Goal: Task Accomplishment & Management: Complete application form

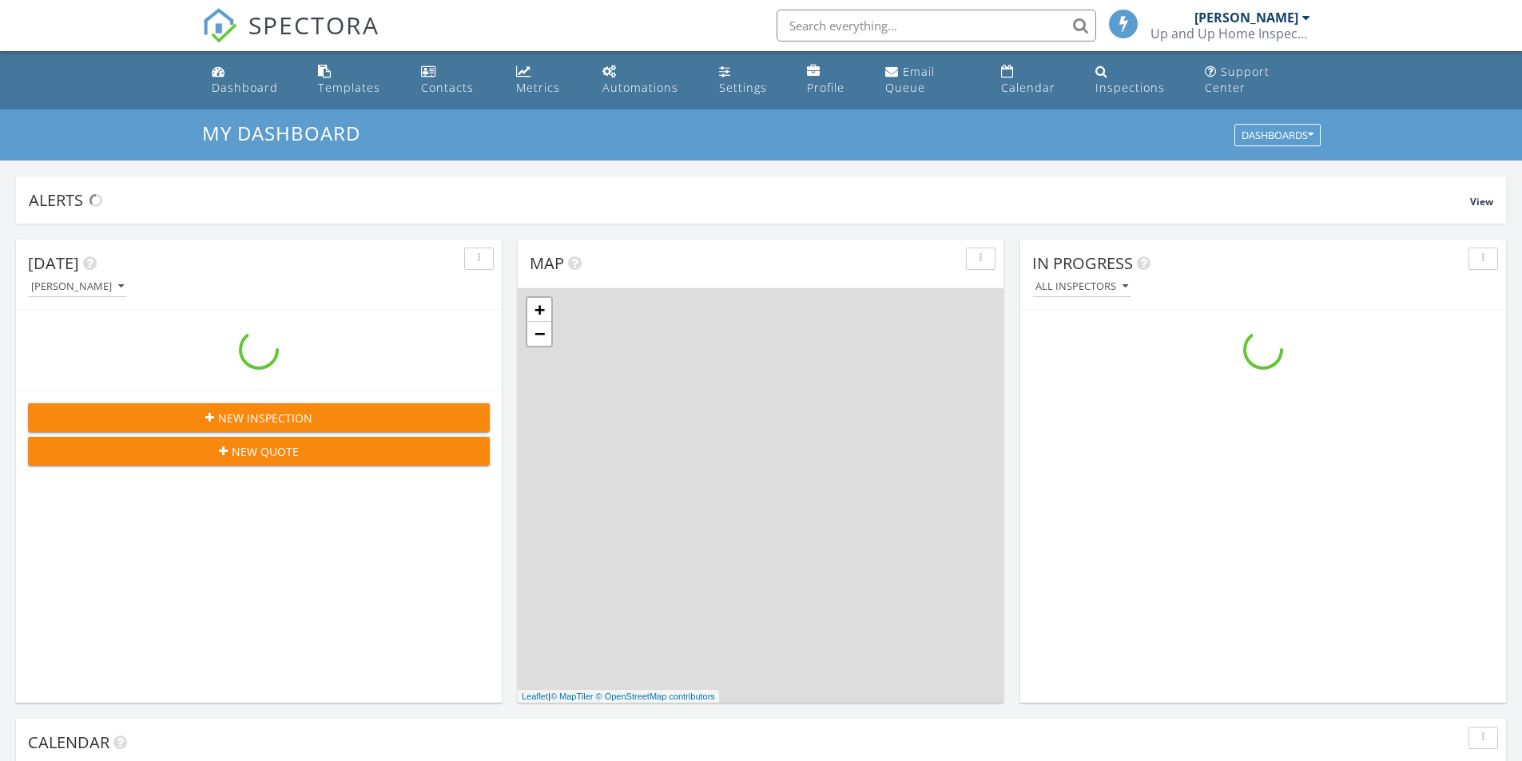
scroll to position [1479, 1547]
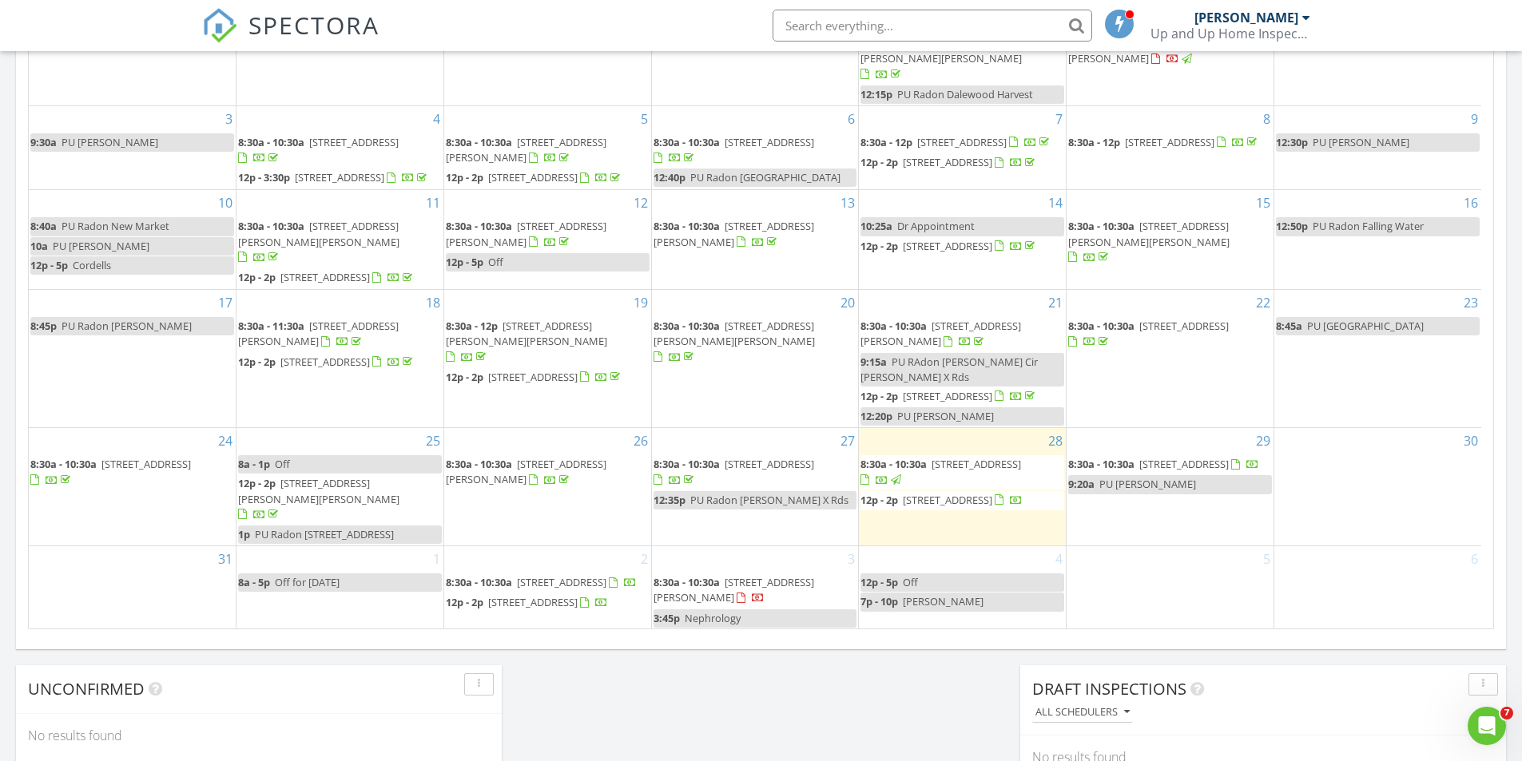
scroll to position [855, 0]
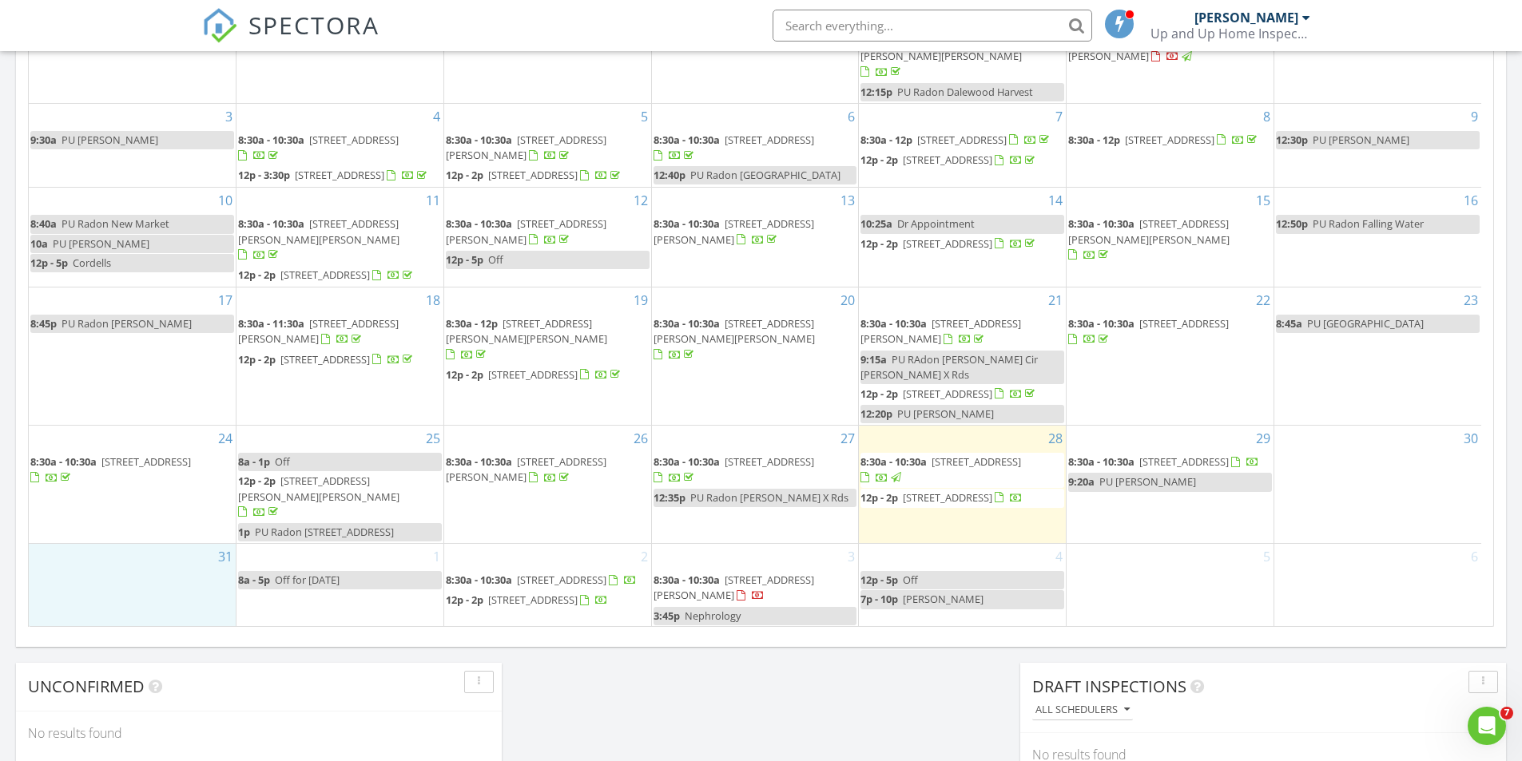
click at [136, 558] on div "31" at bounding box center [132, 585] width 207 height 83
click at [145, 518] on link "Event" at bounding box center [130, 517] width 82 height 26
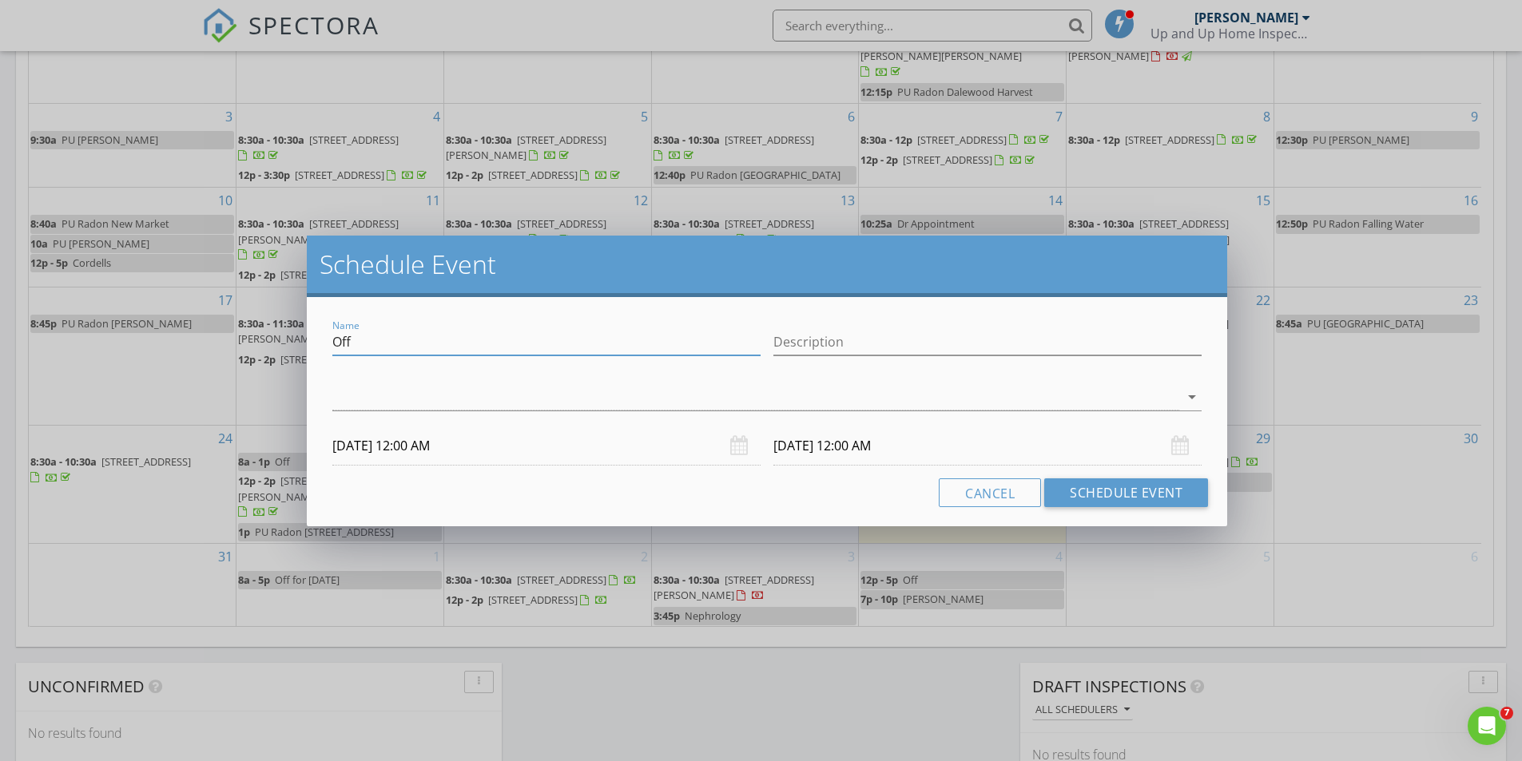
click at [345, 345] on input "Off" at bounding box center [546, 342] width 428 height 26
drag, startPoint x: 364, startPoint y: 339, endPoint x: 307, endPoint y: 348, distance: 58.2
click at [307, 348] on div "Name Off Description arrow_drop_down 08/31/2025 12:00 AM 09/01/2025 12:00 AM Ca…" at bounding box center [767, 411] width 920 height 229
type input "PU Radon Decatur Milton"
click at [377, 388] on div at bounding box center [755, 397] width 847 height 26
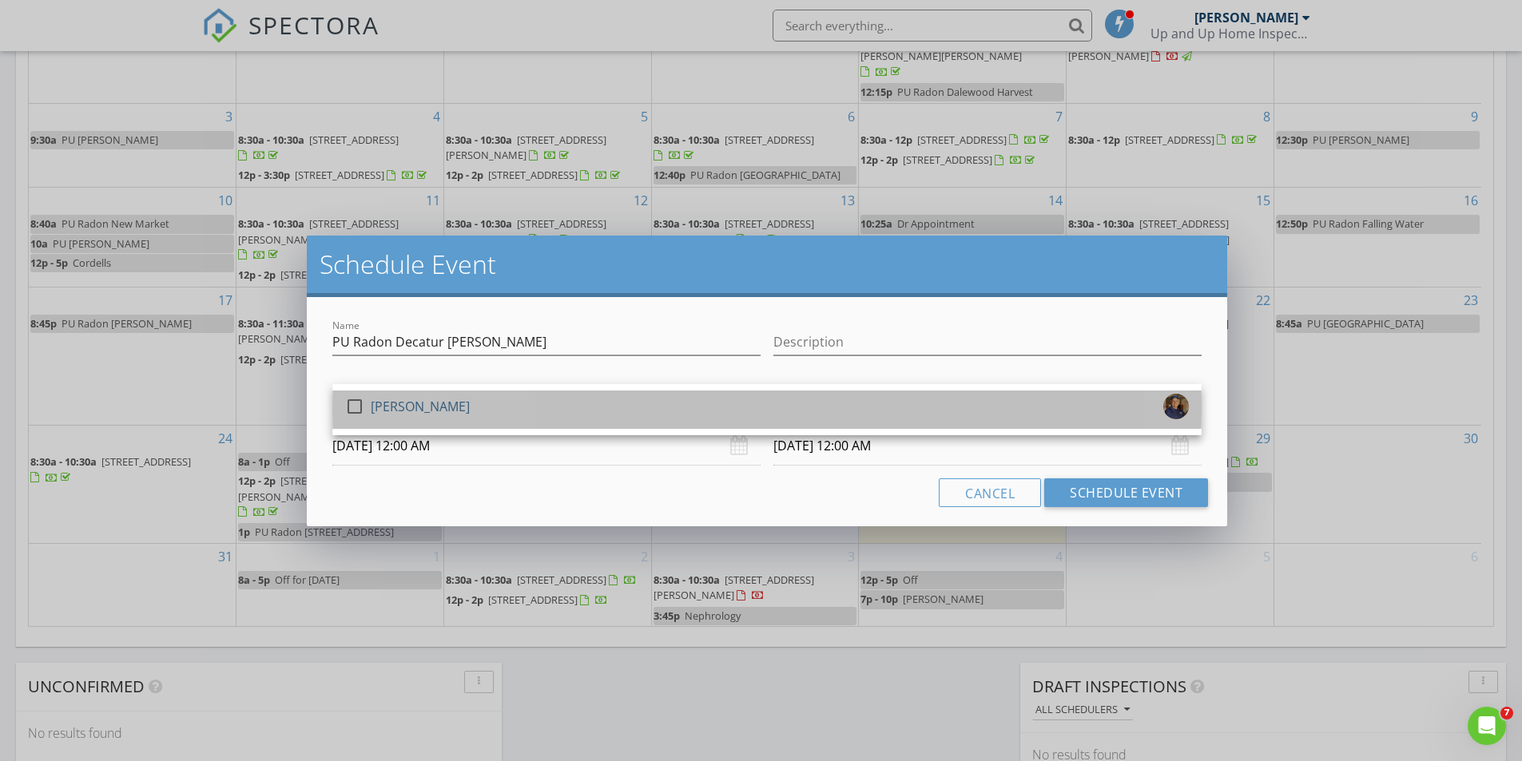
click at [383, 394] on div "[PERSON_NAME]" at bounding box center [420, 407] width 99 height 26
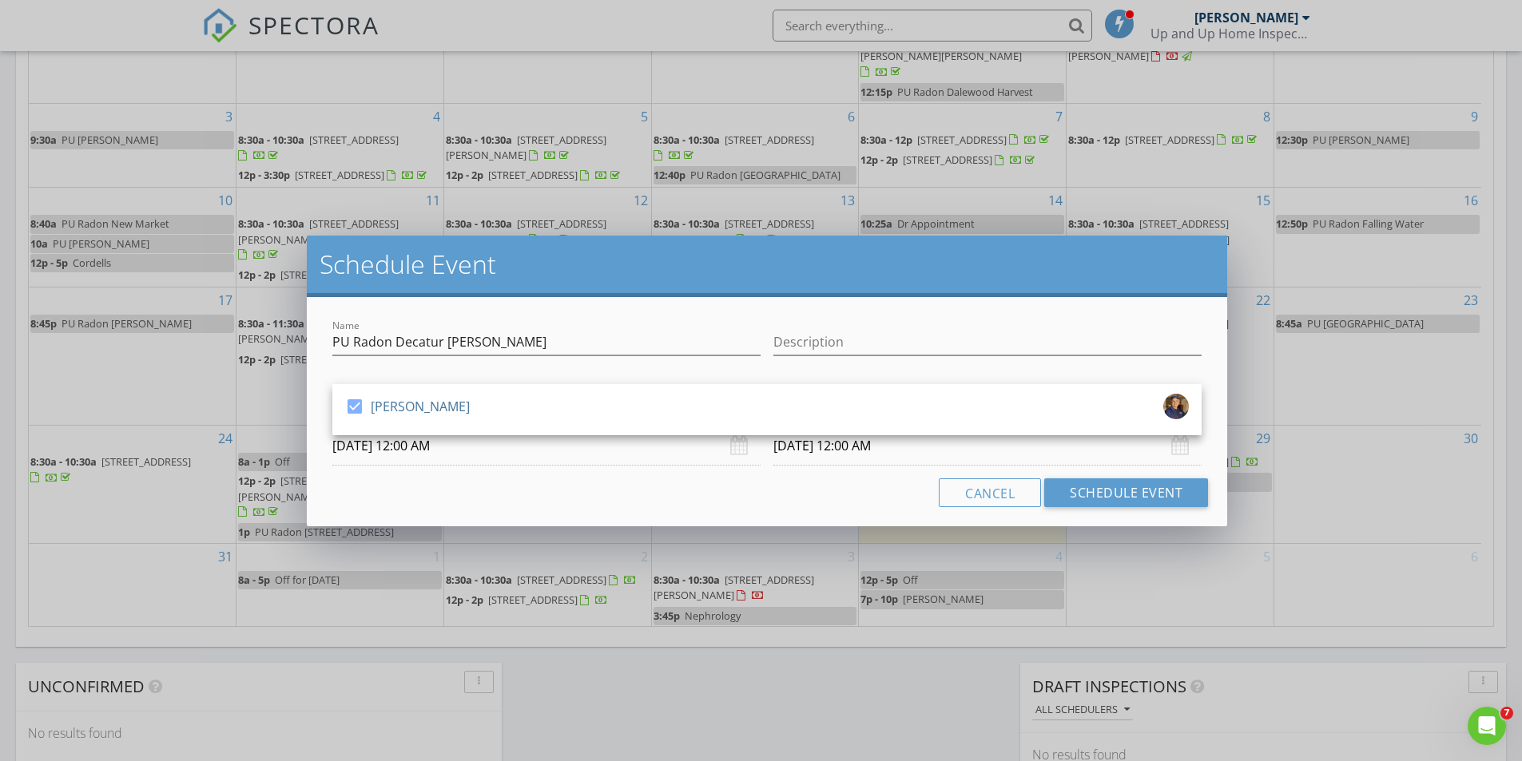
click at [400, 451] on input "08/31/2025 12:00 AM" at bounding box center [546, 446] width 428 height 39
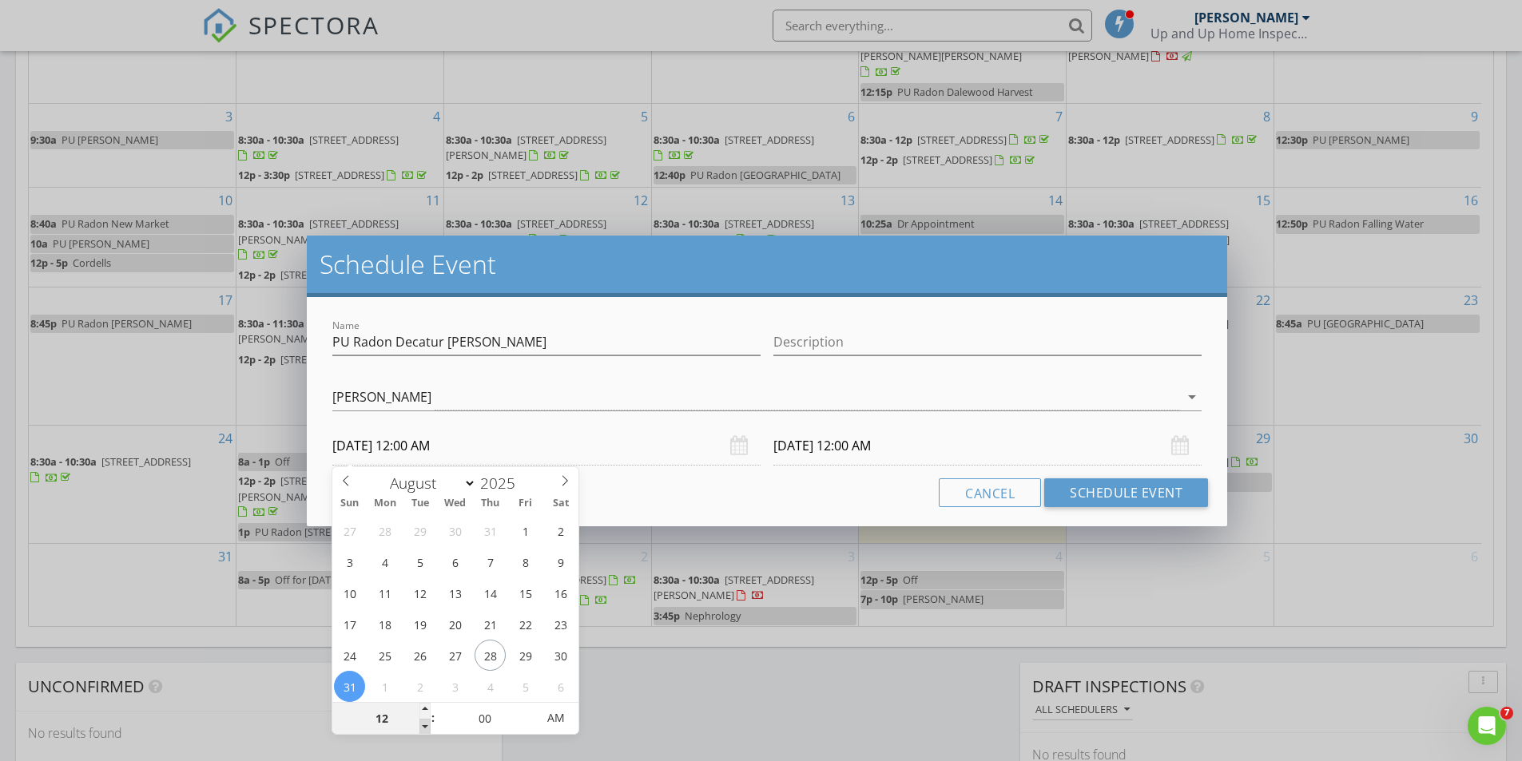
type input "11"
type input "08/31/2025 11:00 PM"
click at [427, 729] on span at bounding box center [424, 727] width 11 height 16
type input "10"
type input "08/31/2025 10:00 PM"
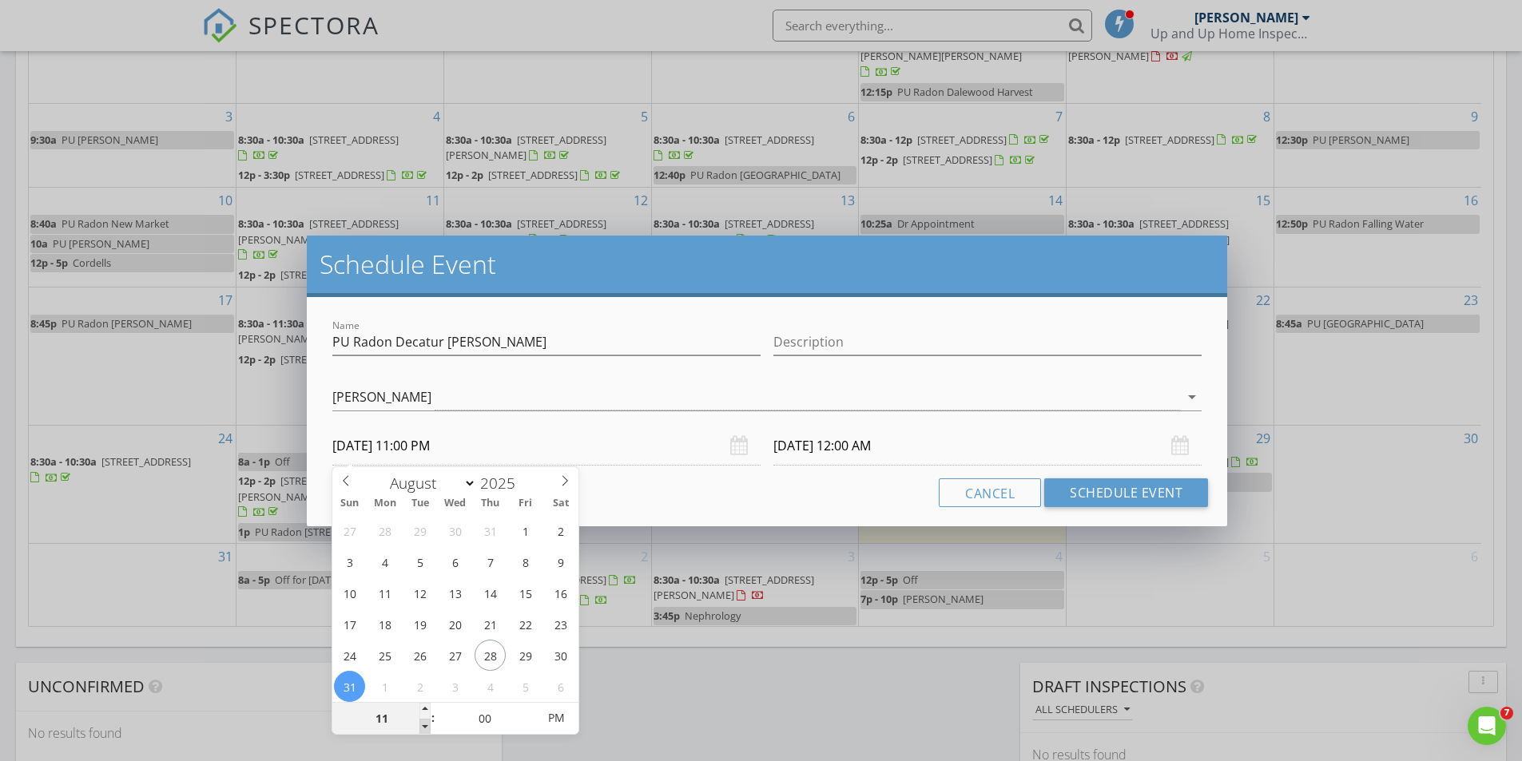
type input "09/01/2025 11:00 PM"
click at [427, 728] on span at bounding box center [424, 727] width 11 height 16
type input "09"
type input "08/31/2025 9:00 PM"
click at [427, 728] on span at bounding box center [424, 727] width 11 height 16
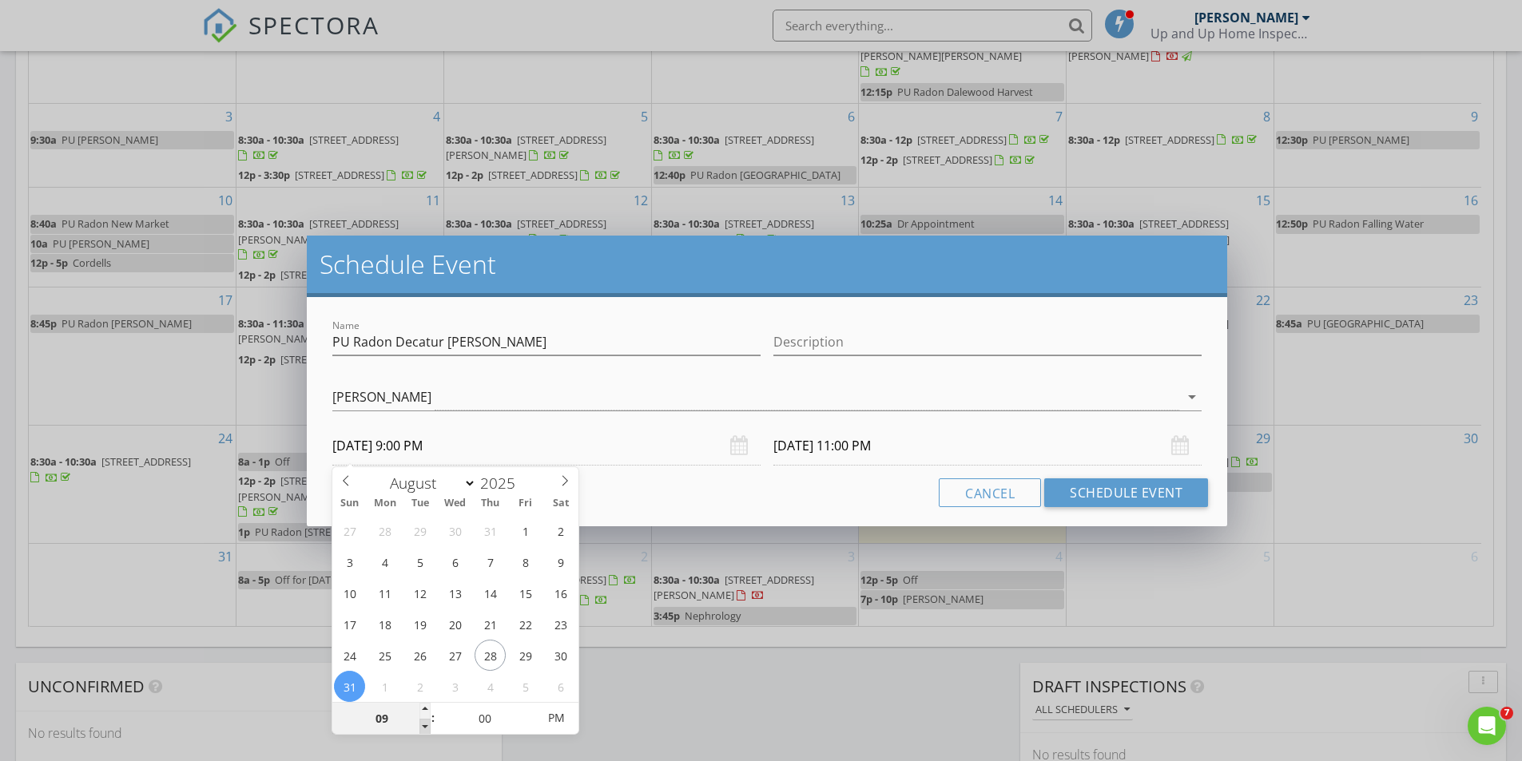
type input "08"
type input "08/31/2025 8:00 PM"
click at [427, 728] on span at bounding box center [424, 727] width 11 height 16
type input "09/01/2025 8:00 PM"
type input "05"
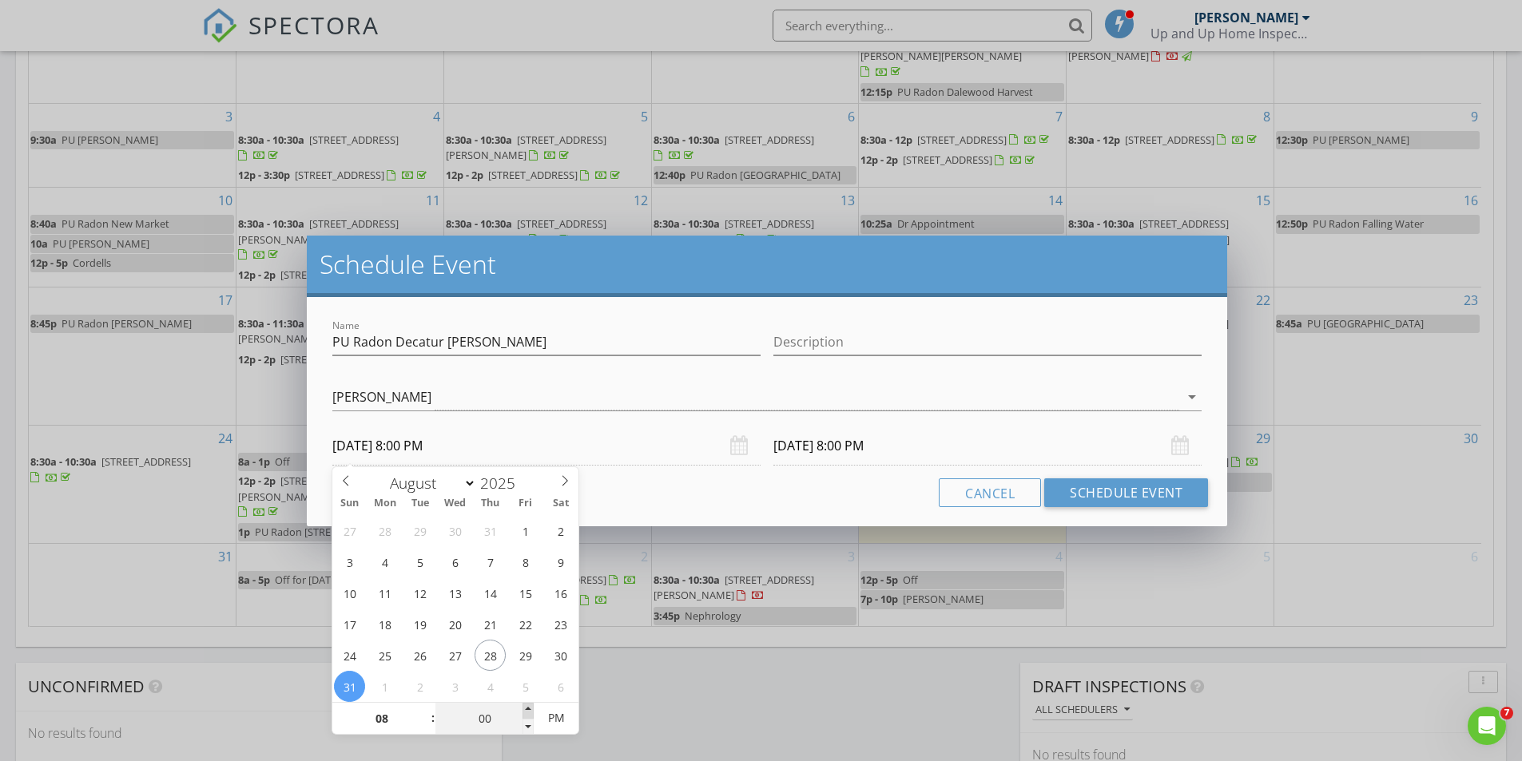
type input "08/31/2025 8:05 PM"
click at [530, 709] on span at bounding box center [527, 711] width 11 height 16
type input "10"
type input "08/31/2025 8:10 PM"
click at [530, 709] on span at bounding box center [527, 711] width 11 height 16
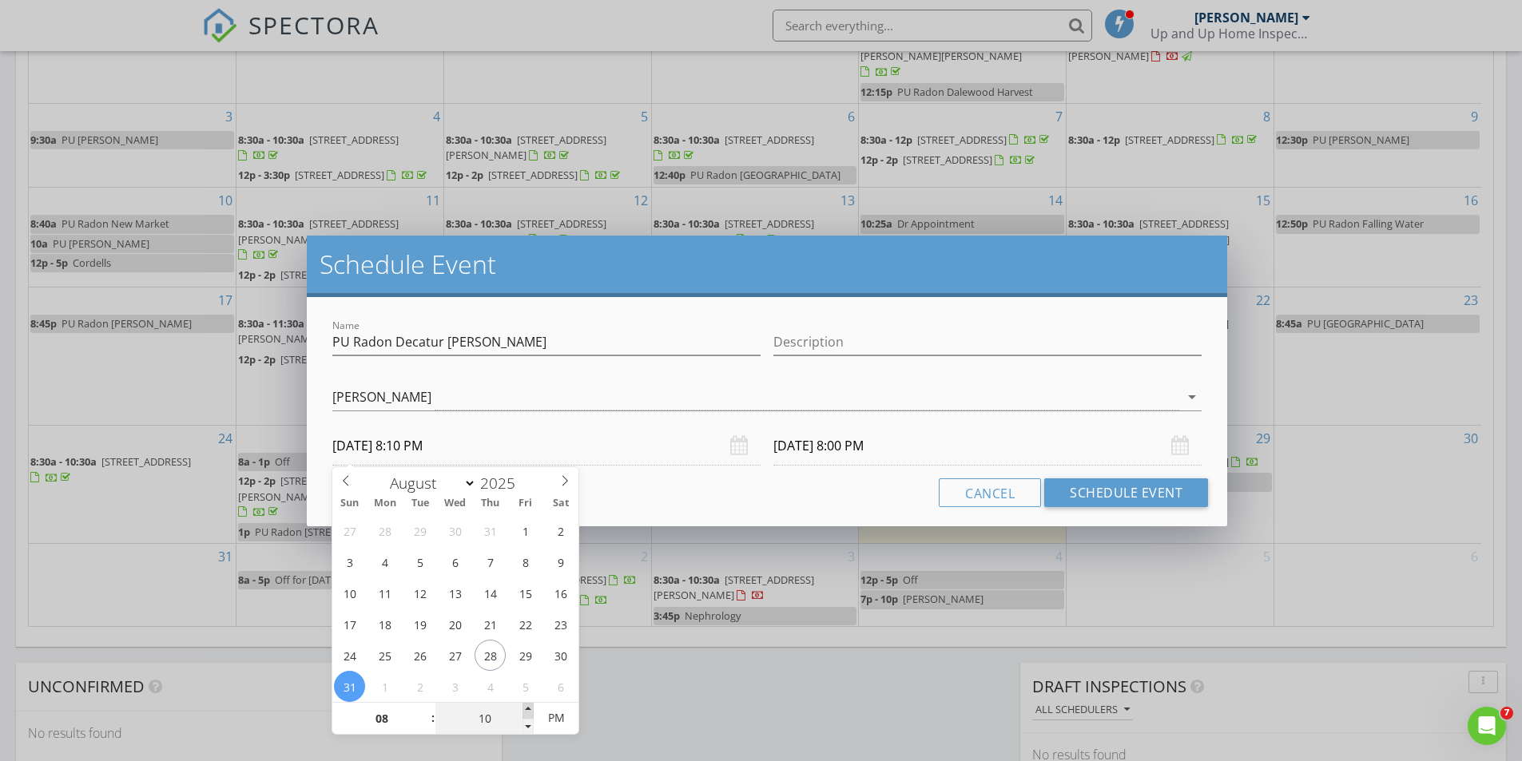
type input "15"
type input "08/31/2025 8:15 PM"
click at [530, 709] on span at bounding box center [527, 711] width 11 height 16
type input "20"
type input "08/31/2025 8:20 PM"
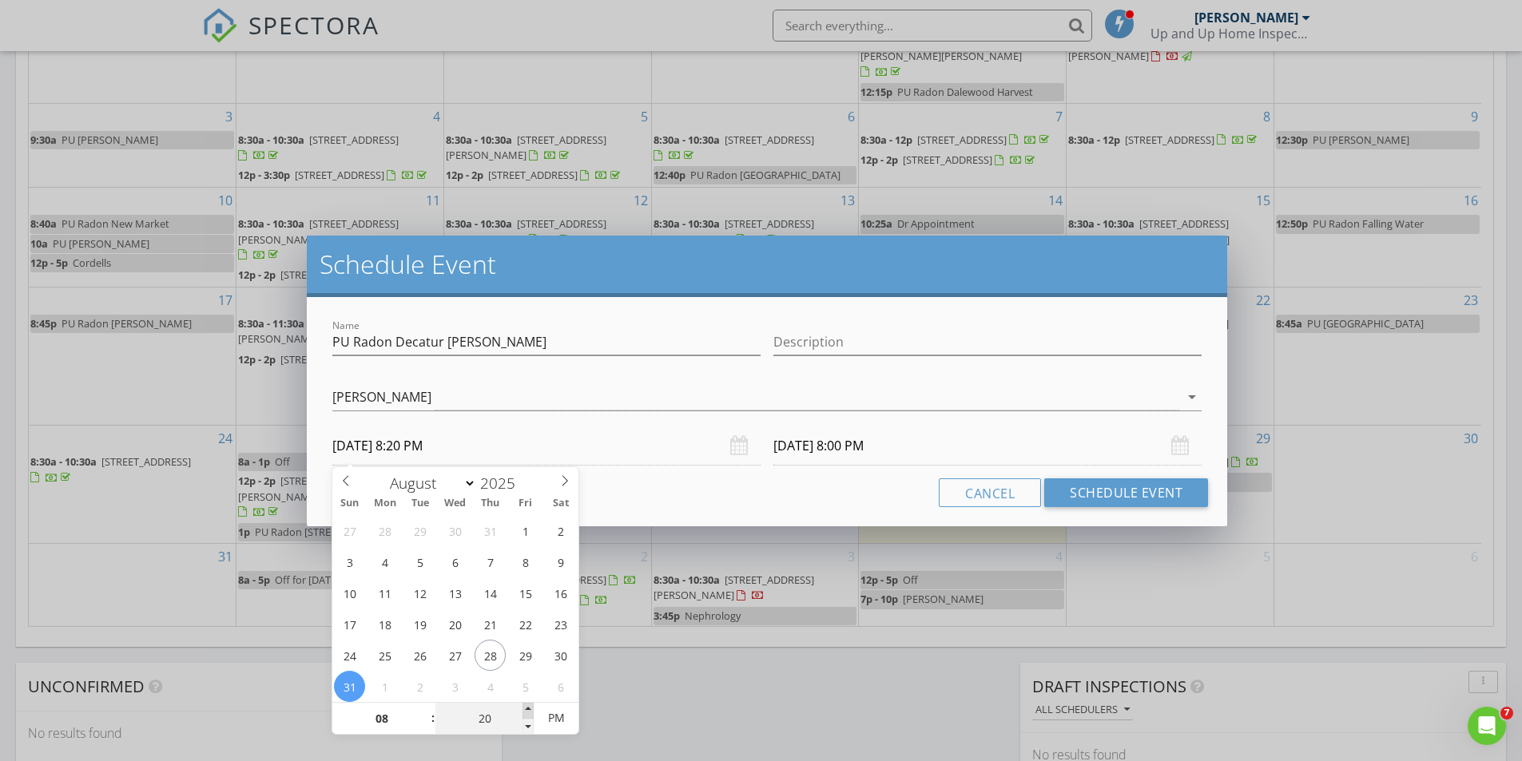
click at [530, 709] on span at bounding box center [527, 711] width 11 height 16
type input "25"
type input "08/31/2025 8:25 PM"
click at [530, 709] on span at bounding box center [527, 711] width 11 height 16
type input "25"
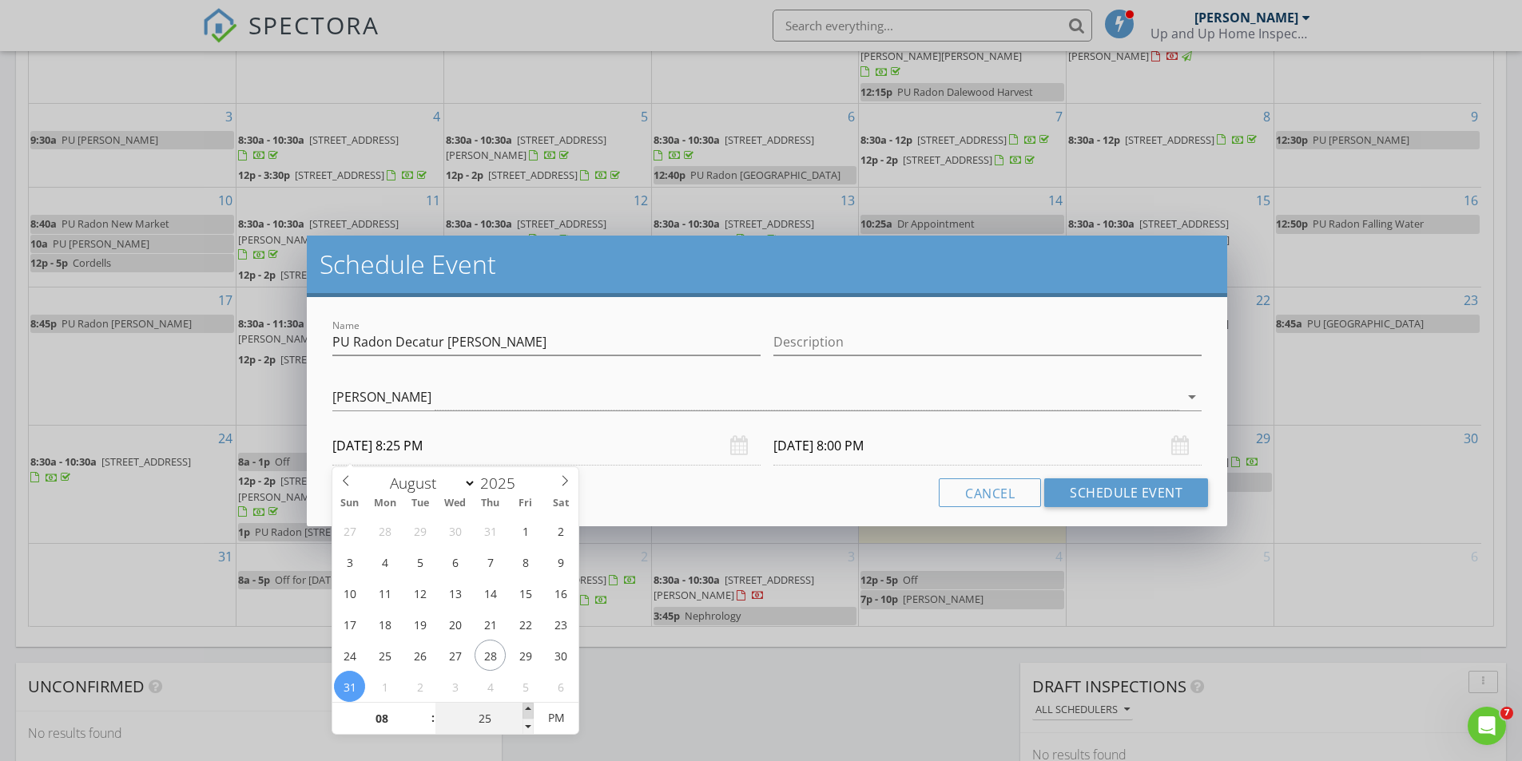
type input "09/01/2025 8:25 PM"
type input "30"
type input "08/31/2025 8:30 PM"
click at [530, 709] on span at bounding box center [527, 711] width 11 height 16
type input "30"
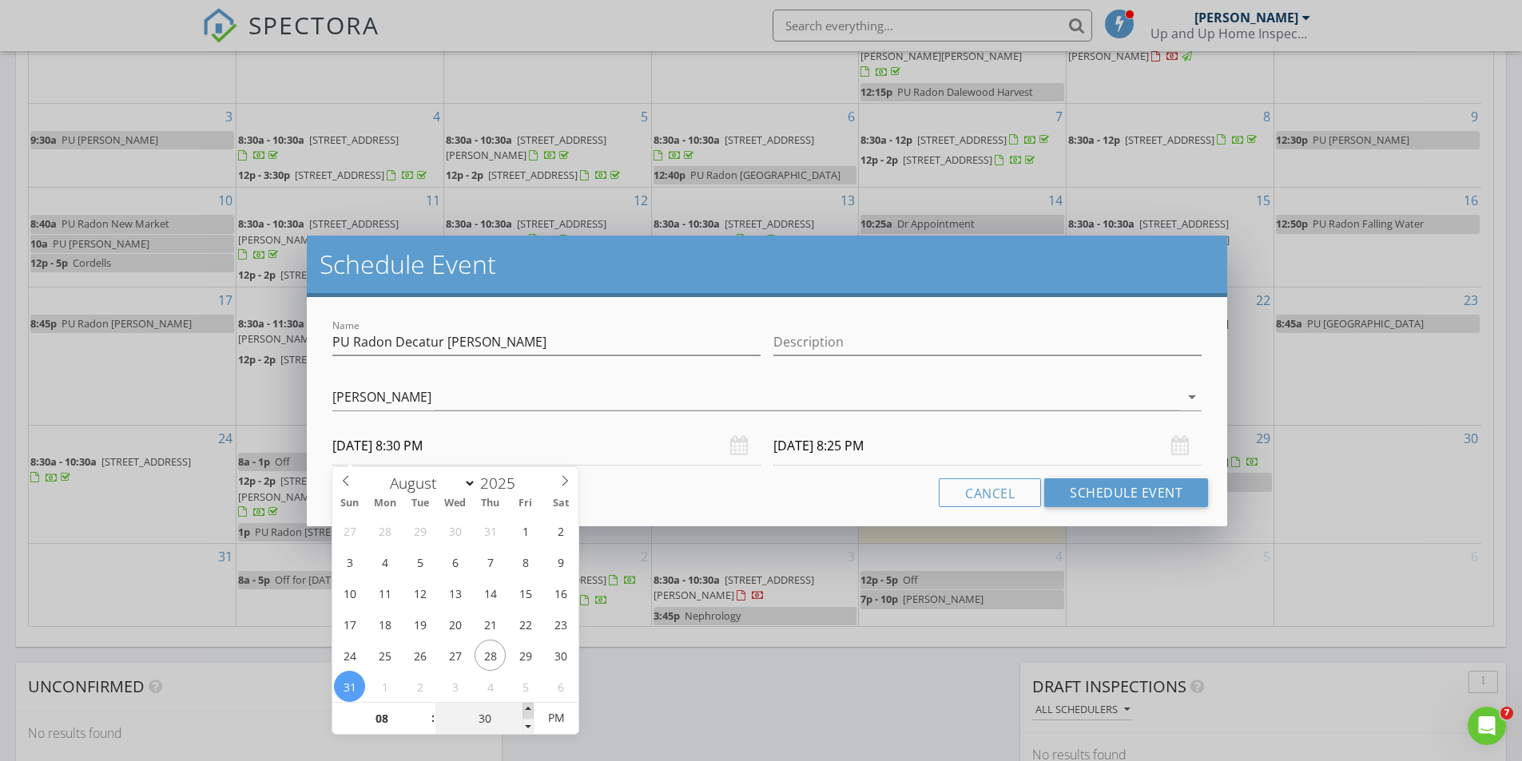
type input "09/01/2025 8:30 PM"
type input "35"
type input "08/31/2025 8:35 PM"
click at [530, 709] on span at bounding box center [527, 711] width 11 height 16
type input "35"
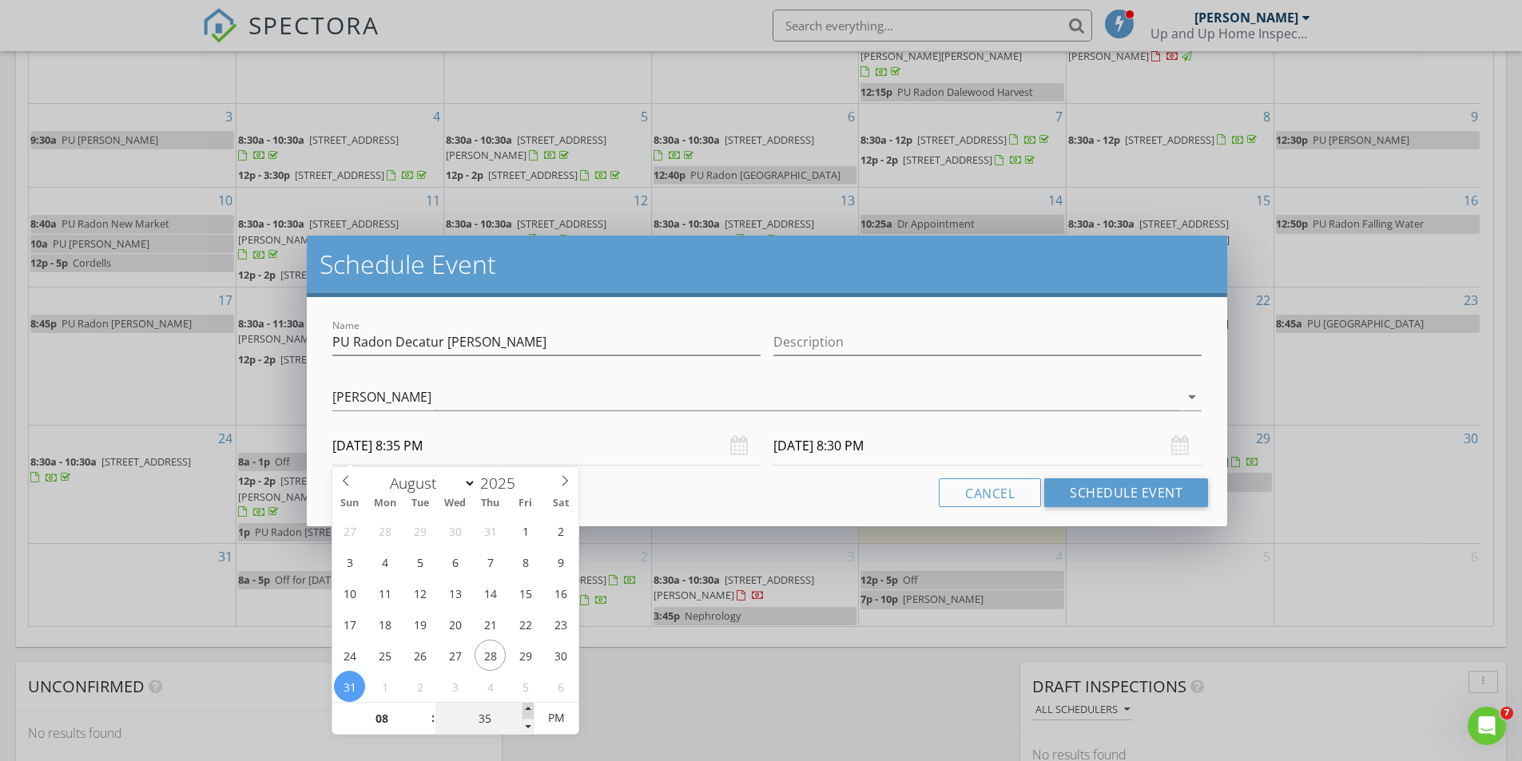
type input "09/01/2025 8:35 PM"
type input "30"
type input "08/31/2025 8:30 PM"
click at [532, 722] on span at bounding box center [527, 727] width 11 height 16
type input "30"
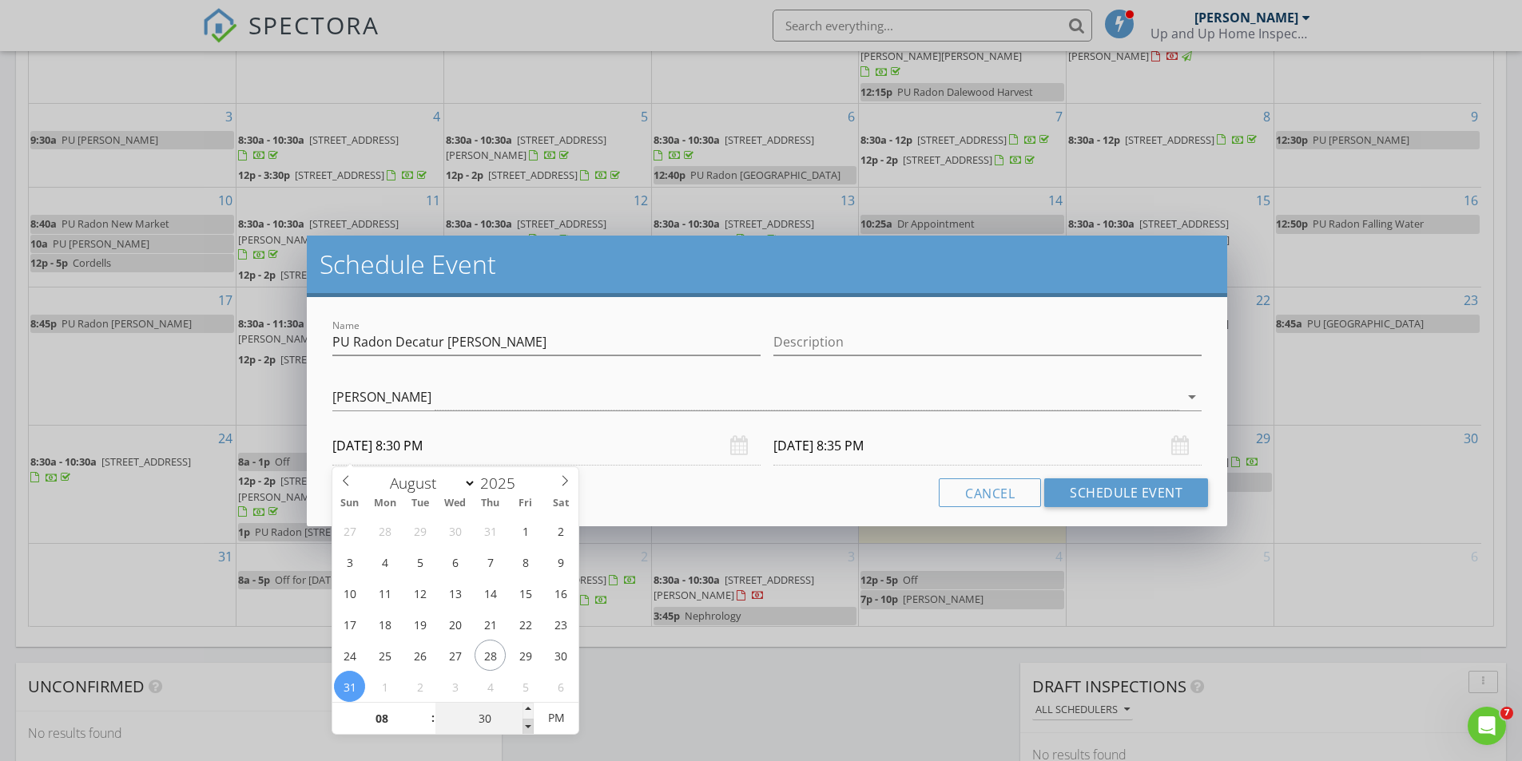
type input "09/01/2025 8:30 PM"
click at [674, 509] on div "Name PU Radon Decatur Milton Description check_box Chris Bowman Chris Bowman ar…" at bounding box center [767, 411] width 920 height 229
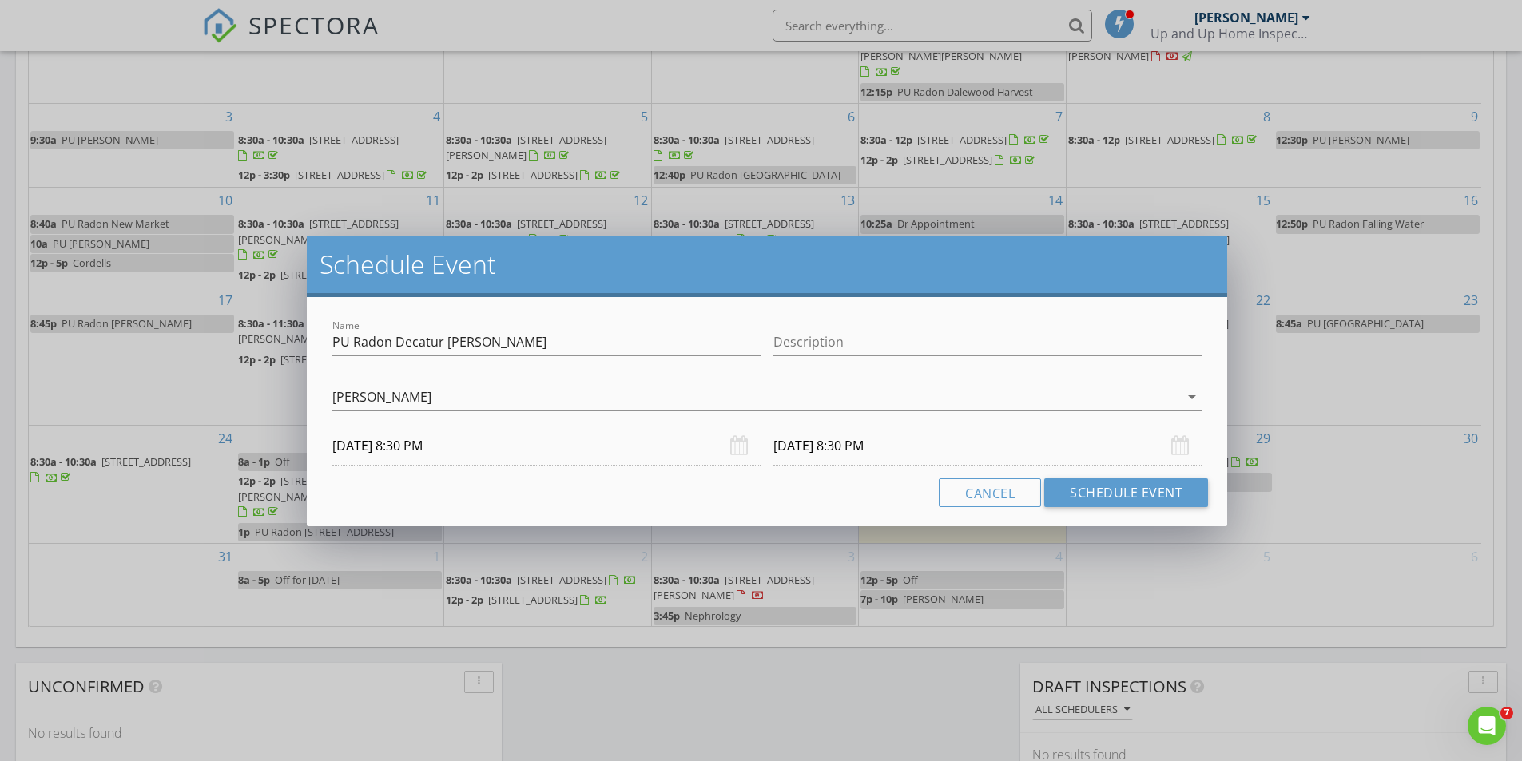
click at [824, 445] on input "09/01/2025 8:30 PM" at bounding box center [987, 446] width 428 height 39
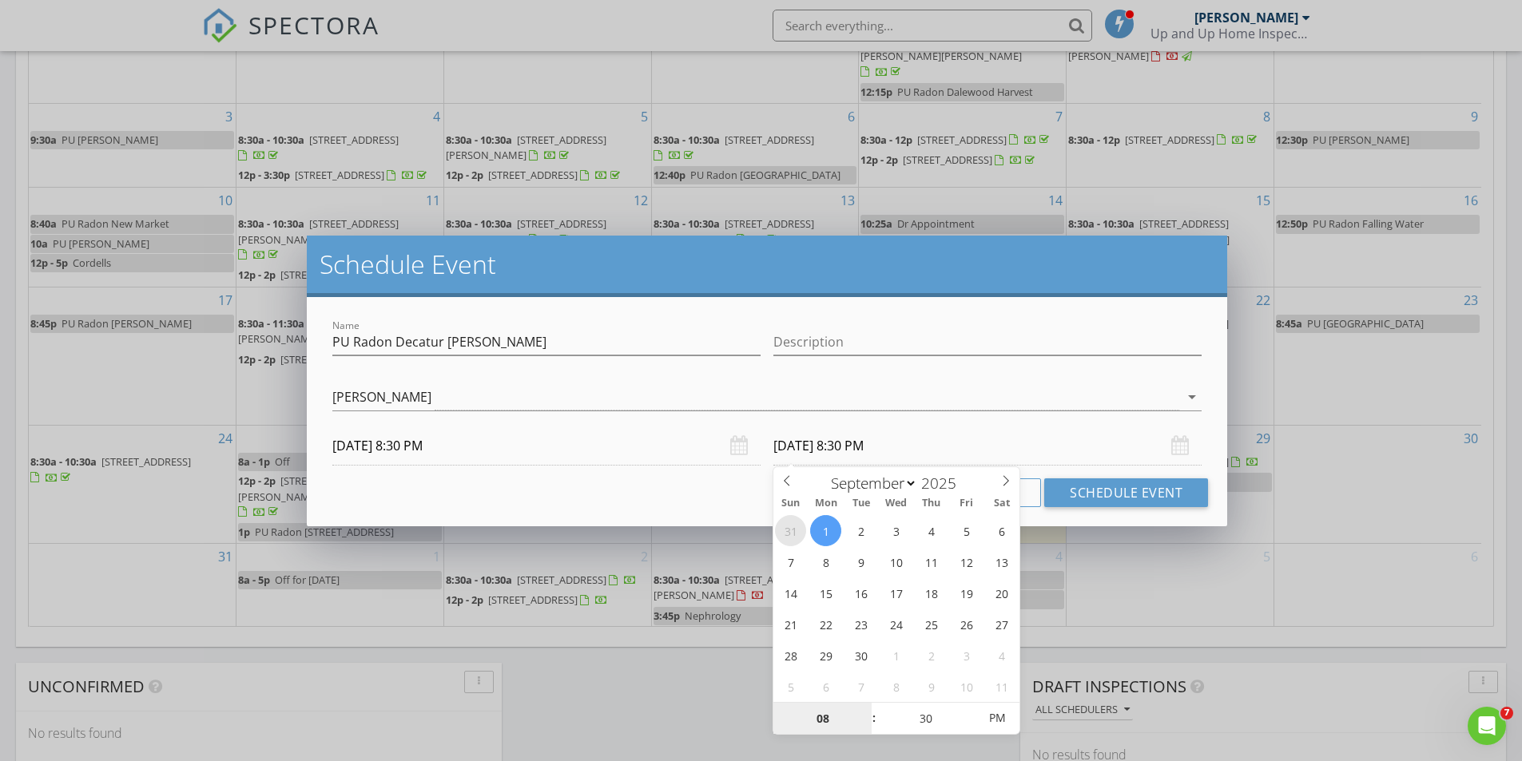
select select "7"
type input "08/31/2025 8:30 PM"
click at [729, 497] on div "Cancel Schedule Event" at bounding box center [767, 493] width 882 height 29
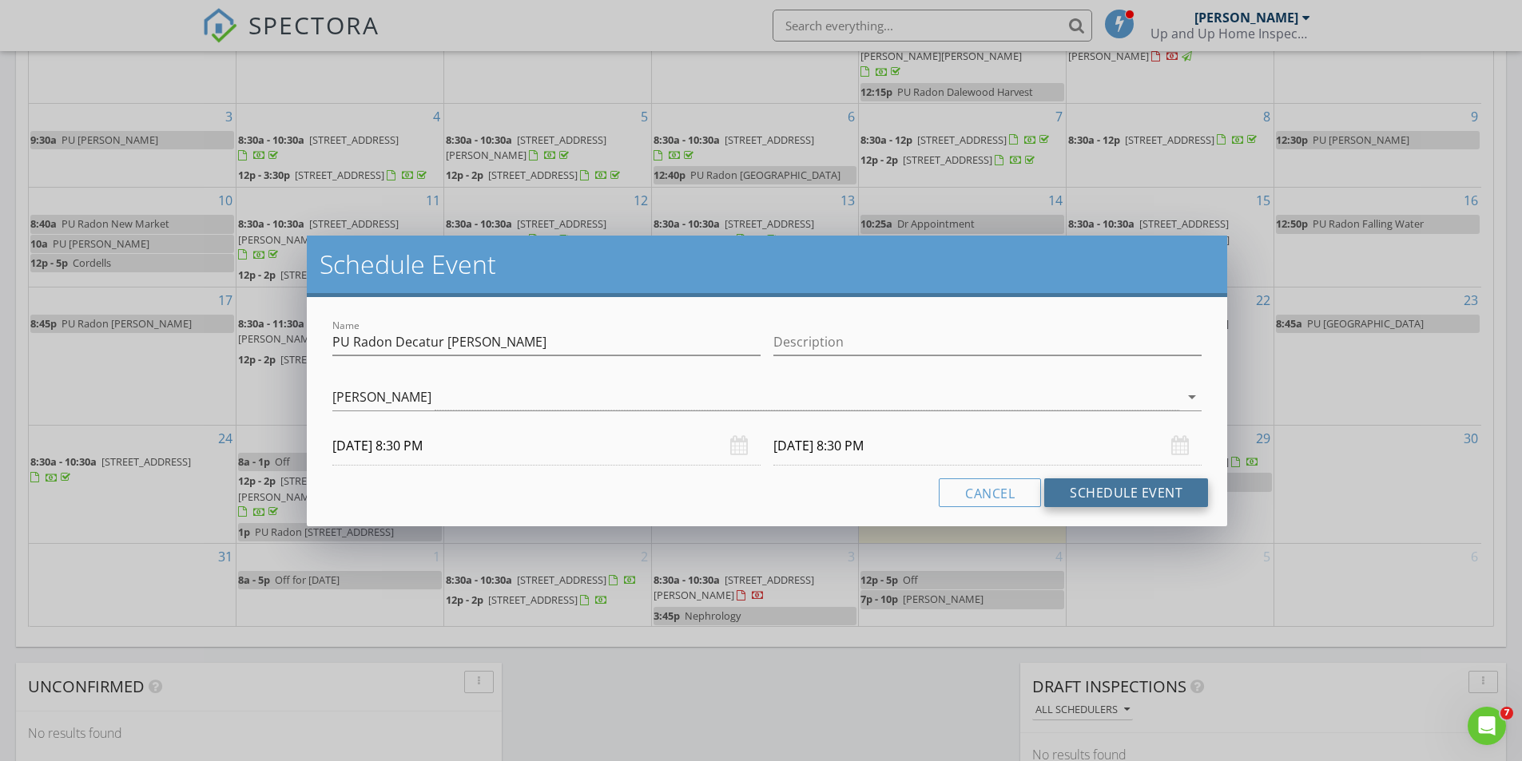
click at [1088, 495] on button "Schedule Event" at bounding box center [1126, 493] width 164 height 29
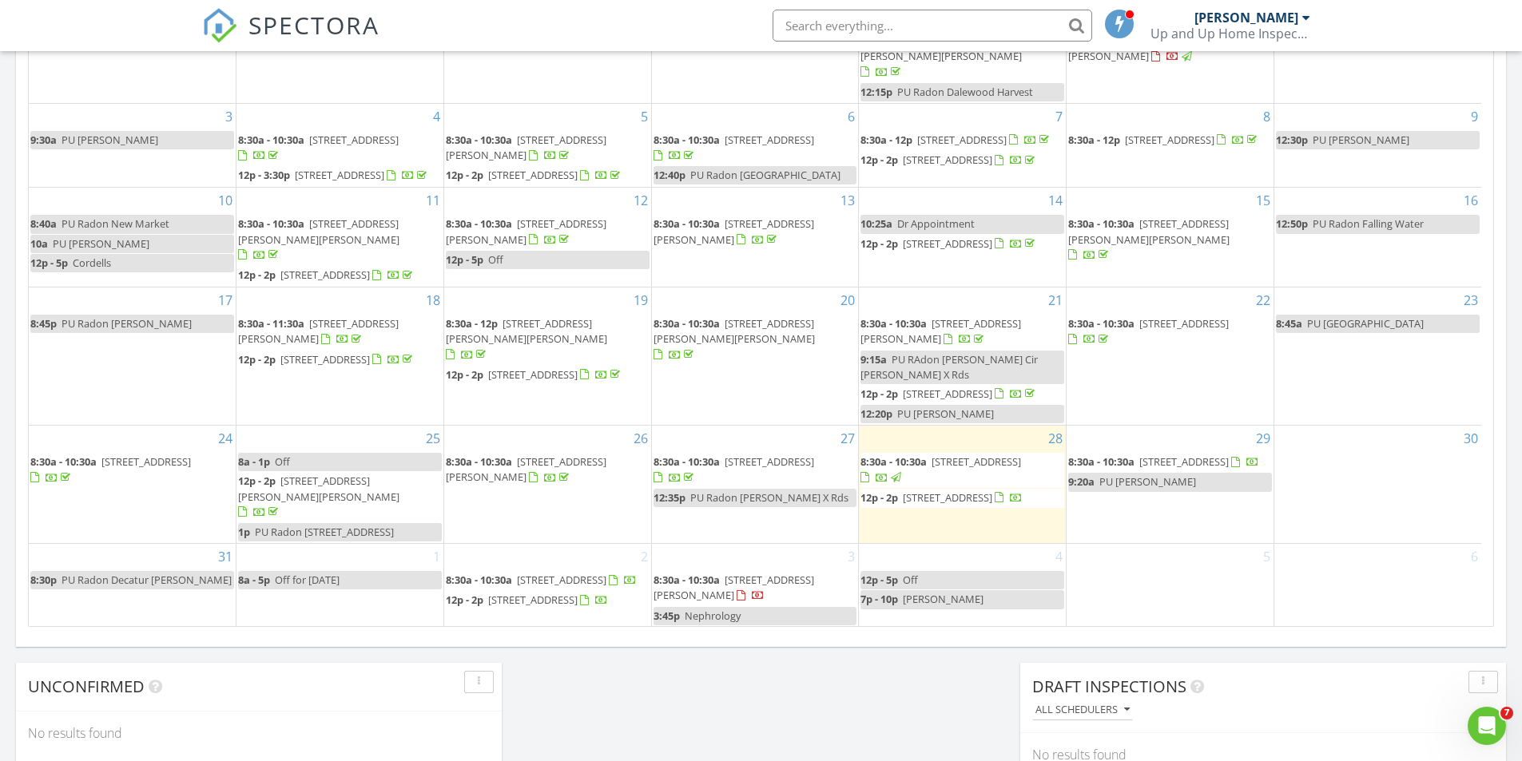
scroll to position [0, 0]
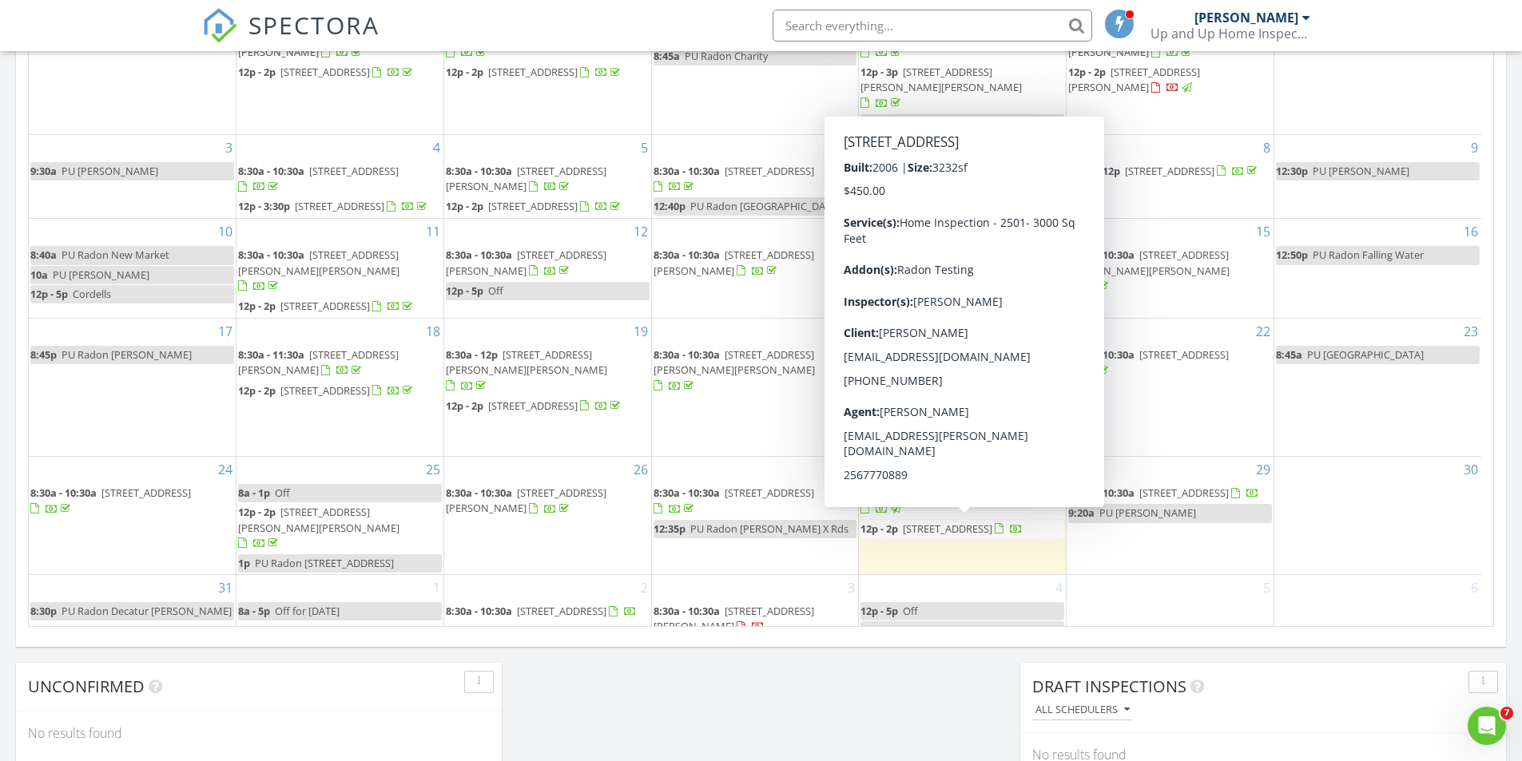
click at [981, 530] on span "805 Milton Pl SW, Decatur 35603" at bounding box center [947, 529] width 89 height 14
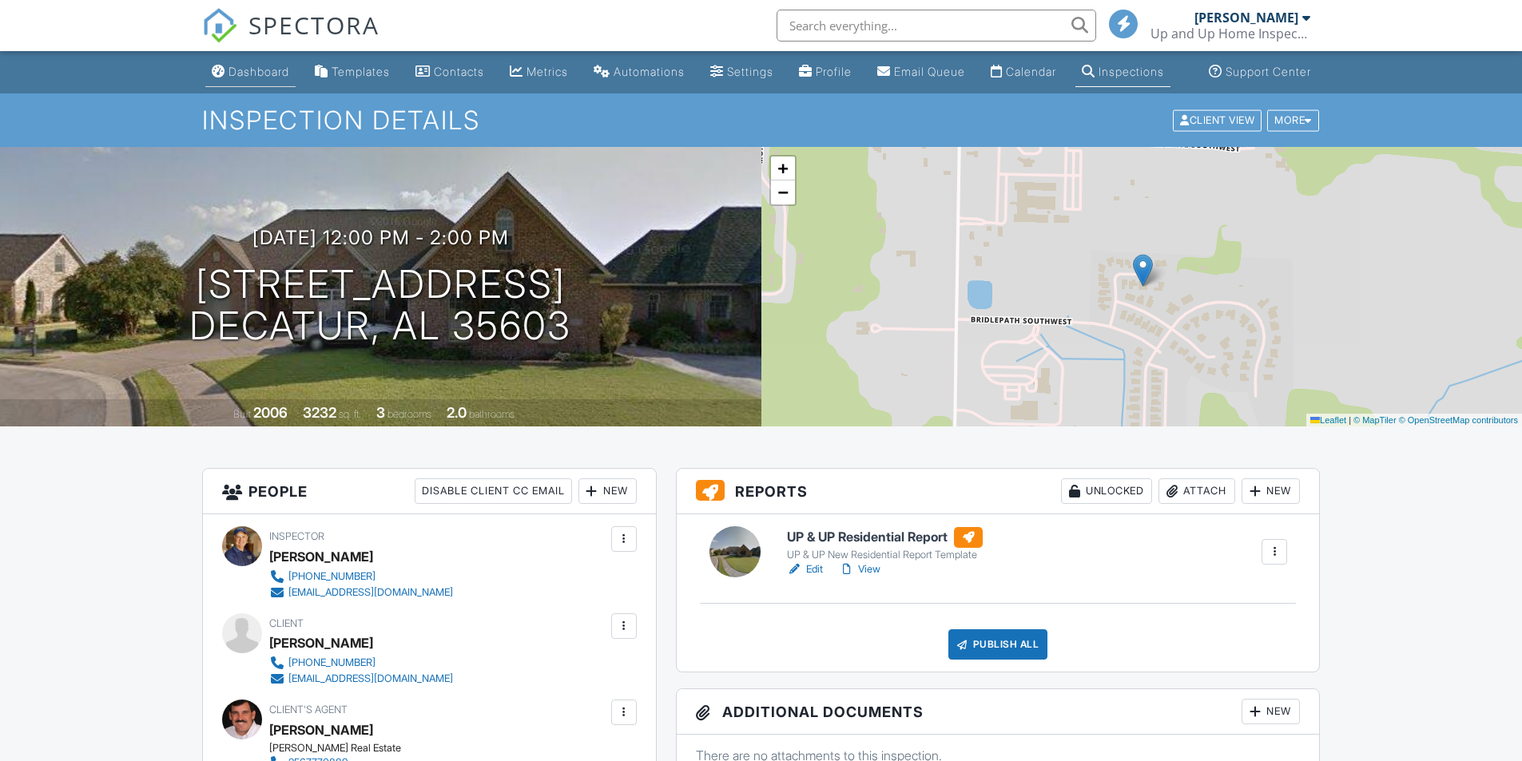
click at [228, 78] on div "Dashboard" at bounding box center [258, 72] width 61 height 14
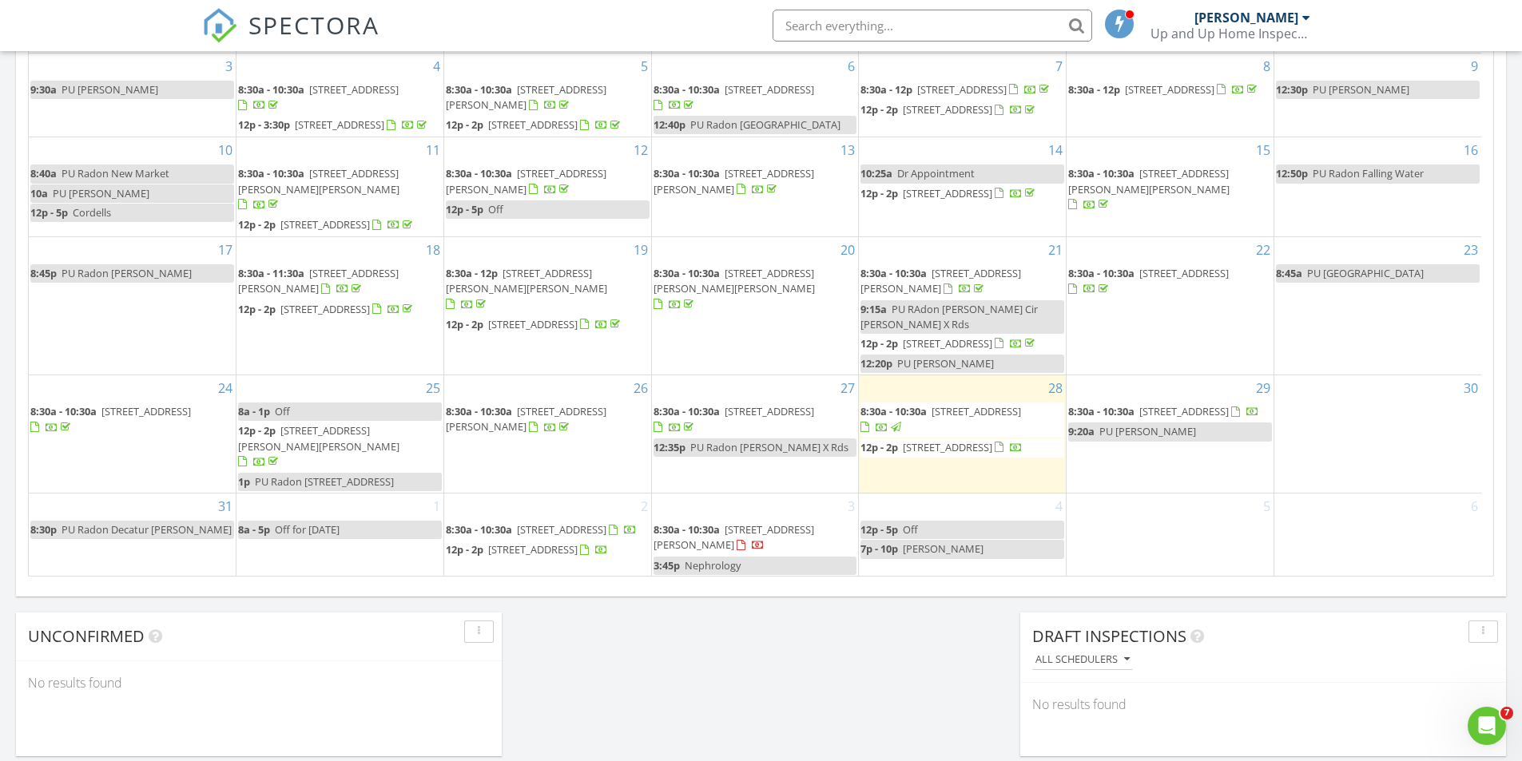
scroll to position [918, 0]
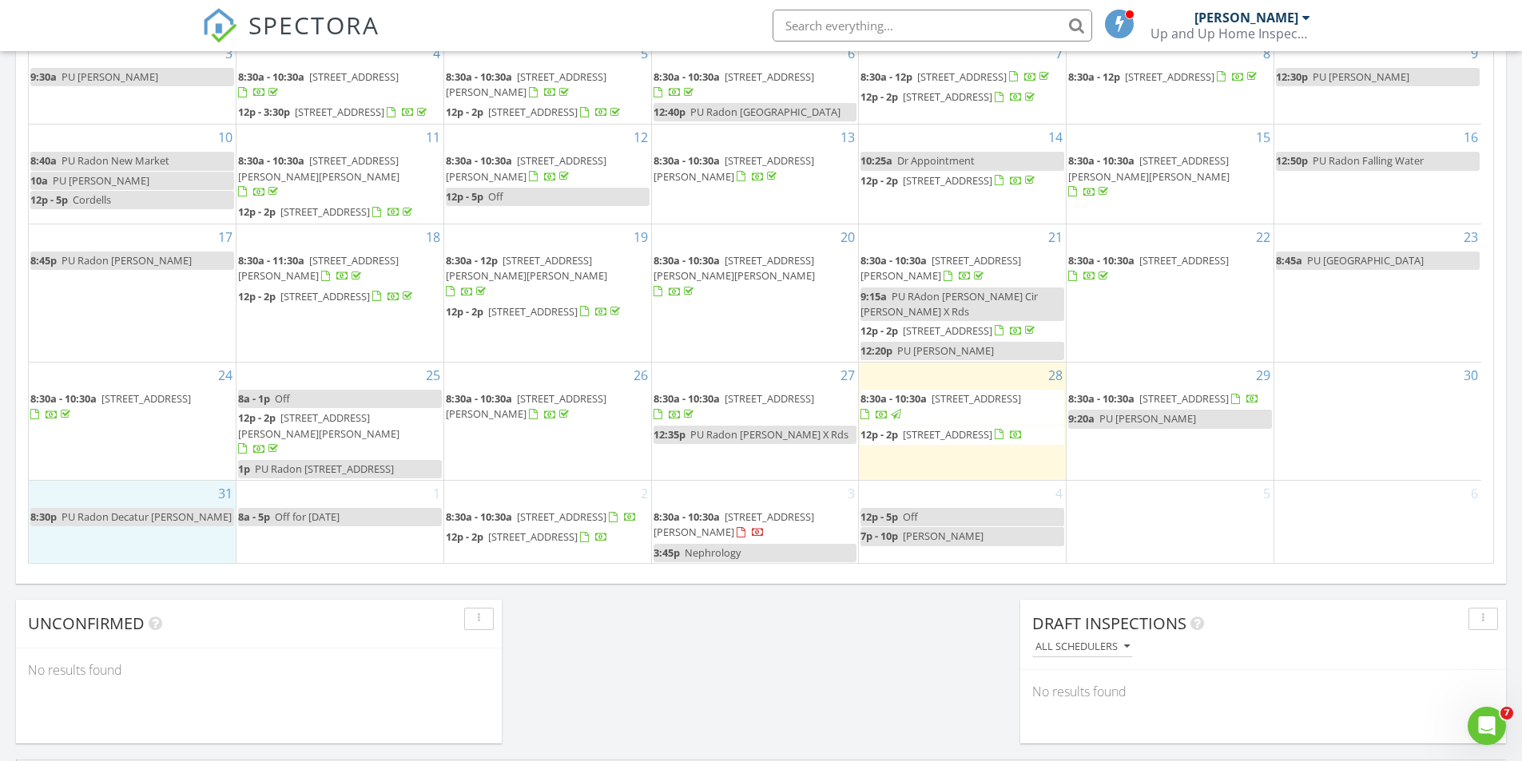
click at [151, 534] on div "31 8:30p PU Radon Decatur Milton" at bounding box center [132, 522] width 207 height 83
click at [138, 498] on link "Event" at bounding box center [130, 493] width 82 height 26
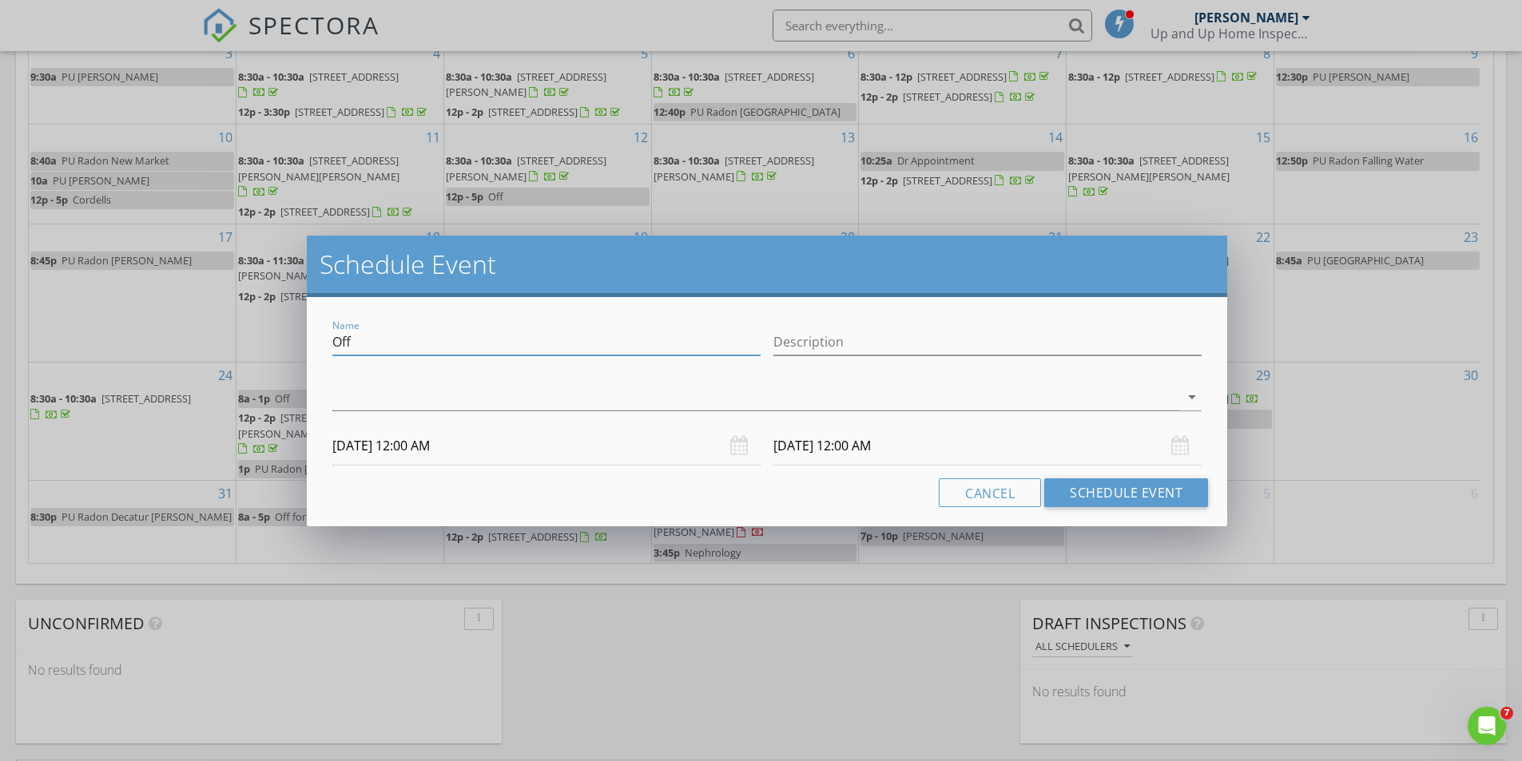
drag, startPoint x: 396, startPoint y: 336, endPoint x: 279, endPoint y: 336, distance: 117.4
click at [279, 336] on div "Schedule Event Name Off Description arrow_drop_down 08/31/2025 12:00 AM 09/01/2…" at bounding box center [761, 380] width 1522 height 761
click at [412, 343] on input "PU Radon Valey Way" at bounding box center [546, 342] width 428 height 26
type input "PU Radon Valley Way"
click at [491, 399] on div at bounding box center [755, 397] width 847 height 26
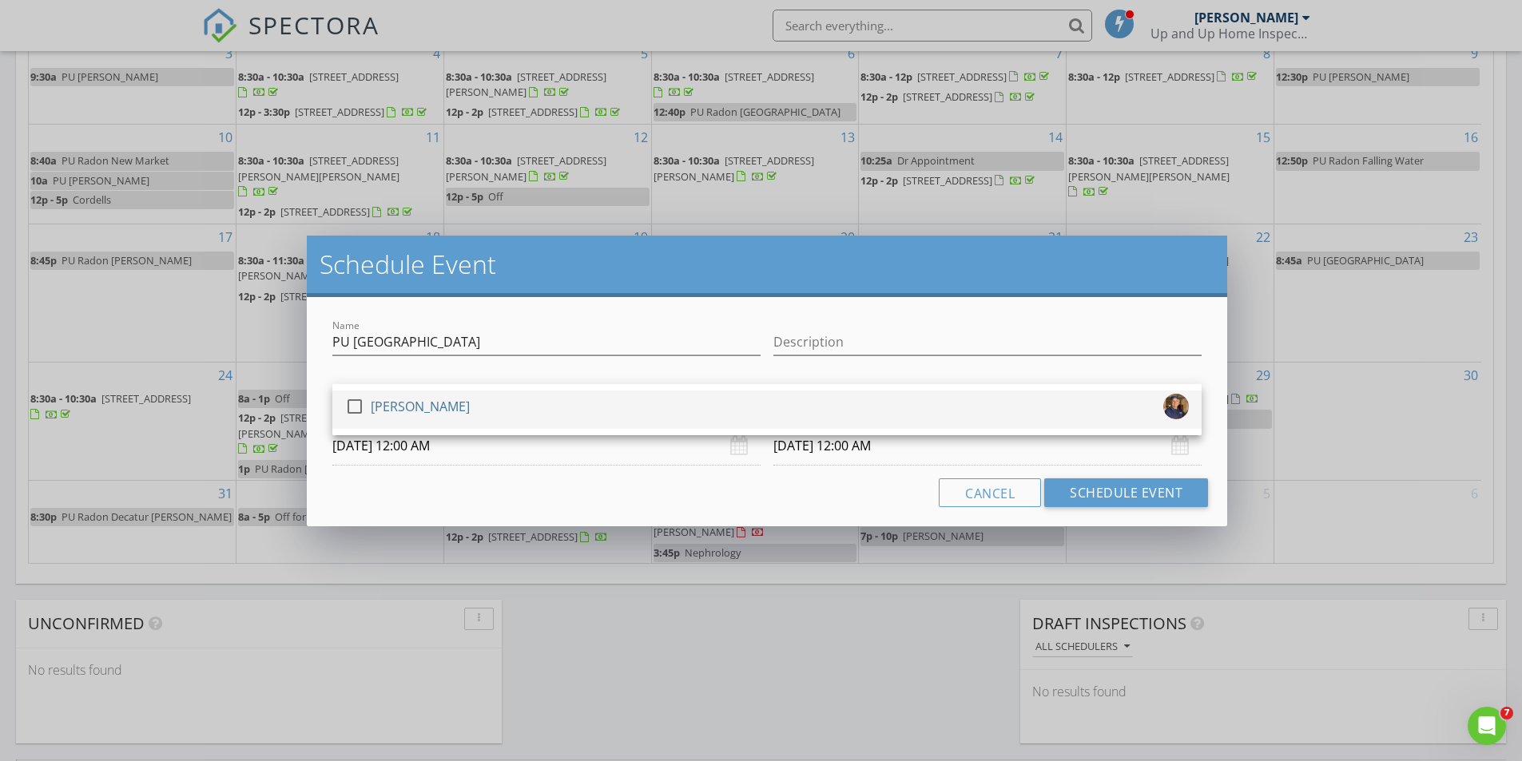
click at [491, 399] on div "check_box_outline_blank Chris Bowman" at bounding box center [767, 410] width 844 height 32
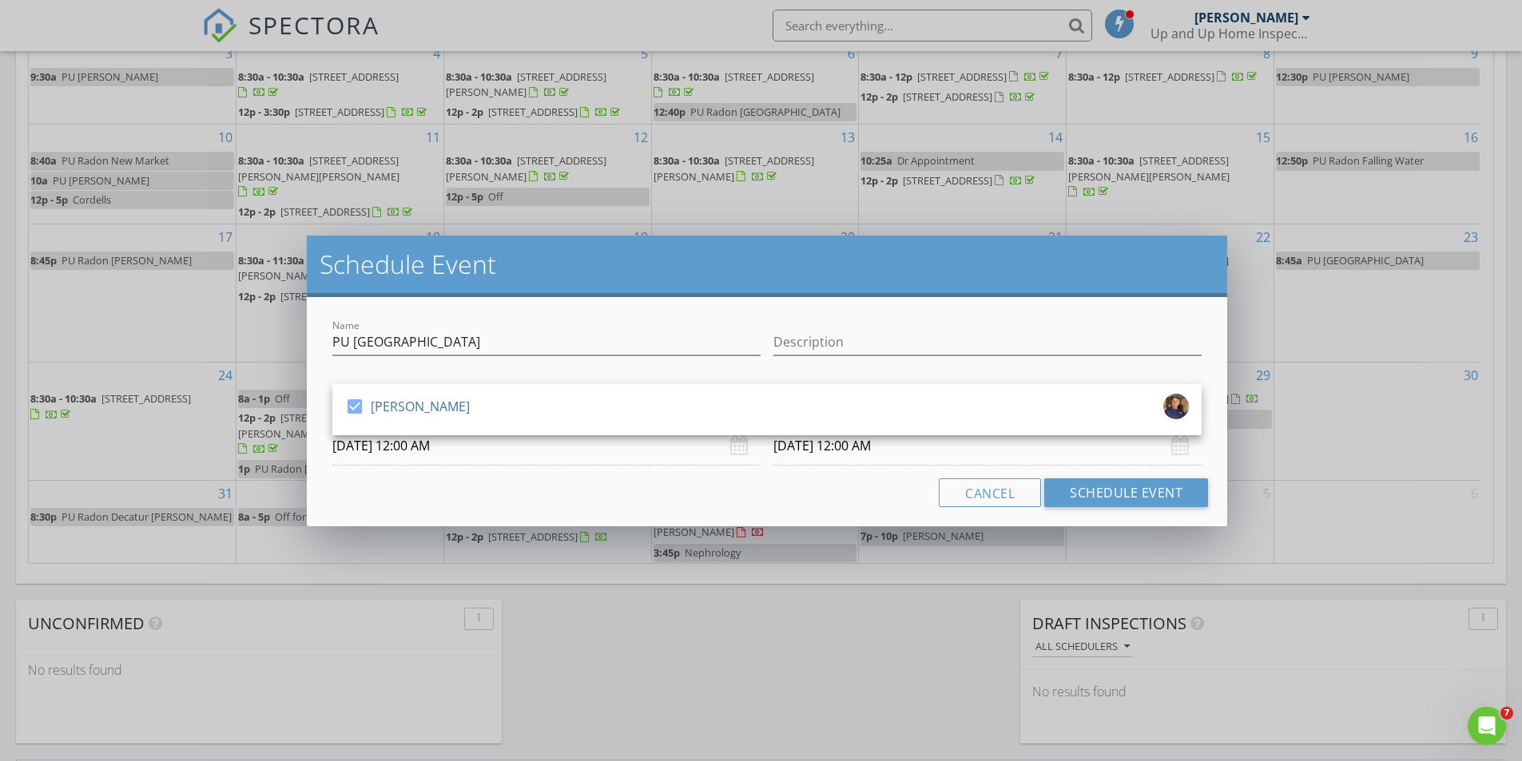
click at [431, 448] on input "08/31/2025 12:00 AM" at bounding box center [546, 446] width 428 height 39
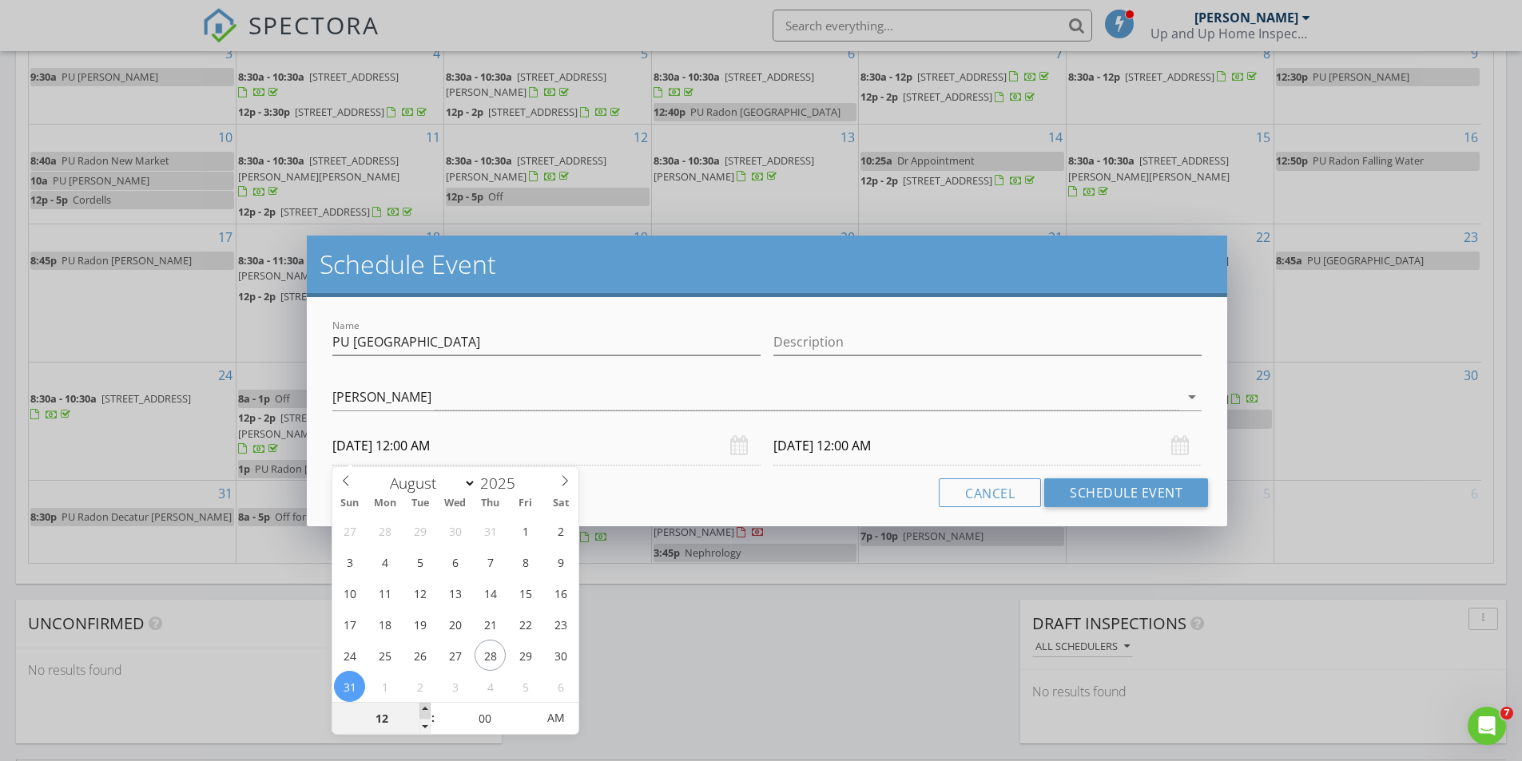
type input "01"
type input "08/31/2025 1:00 AM"
click at [423, 710] on span at bounding box center [424, 711] width 11 height 16
type input "09/01/2025 1:00 AM"
type input "12"
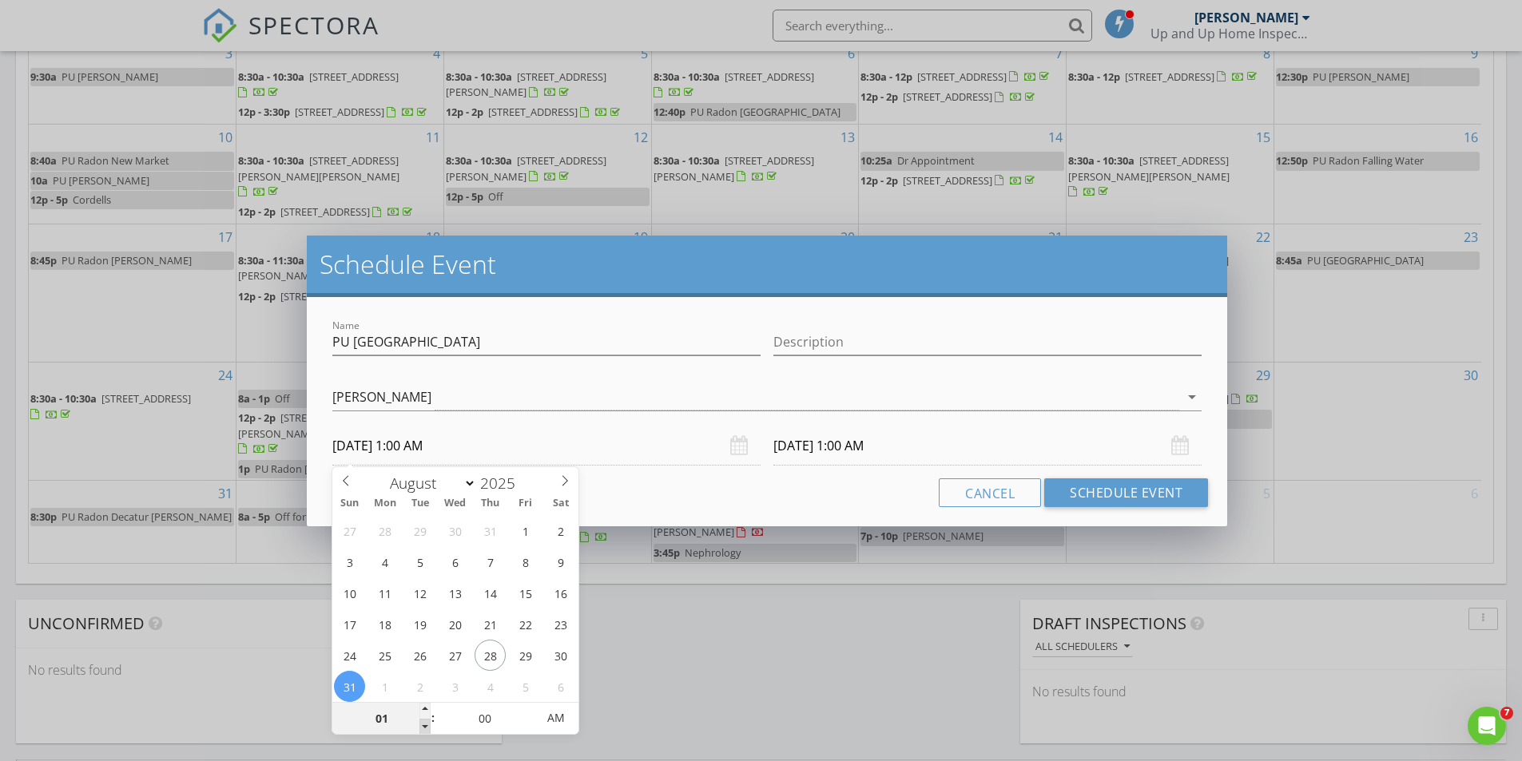
type input "08/31/2025 12:00 AM"
click at [423, 721] on span at bounding box center [424, 727] width 11 height 16
type input "09/01/2025 12:00 AM"
type input "11"
type input "08/31/2025 11:00 PM"
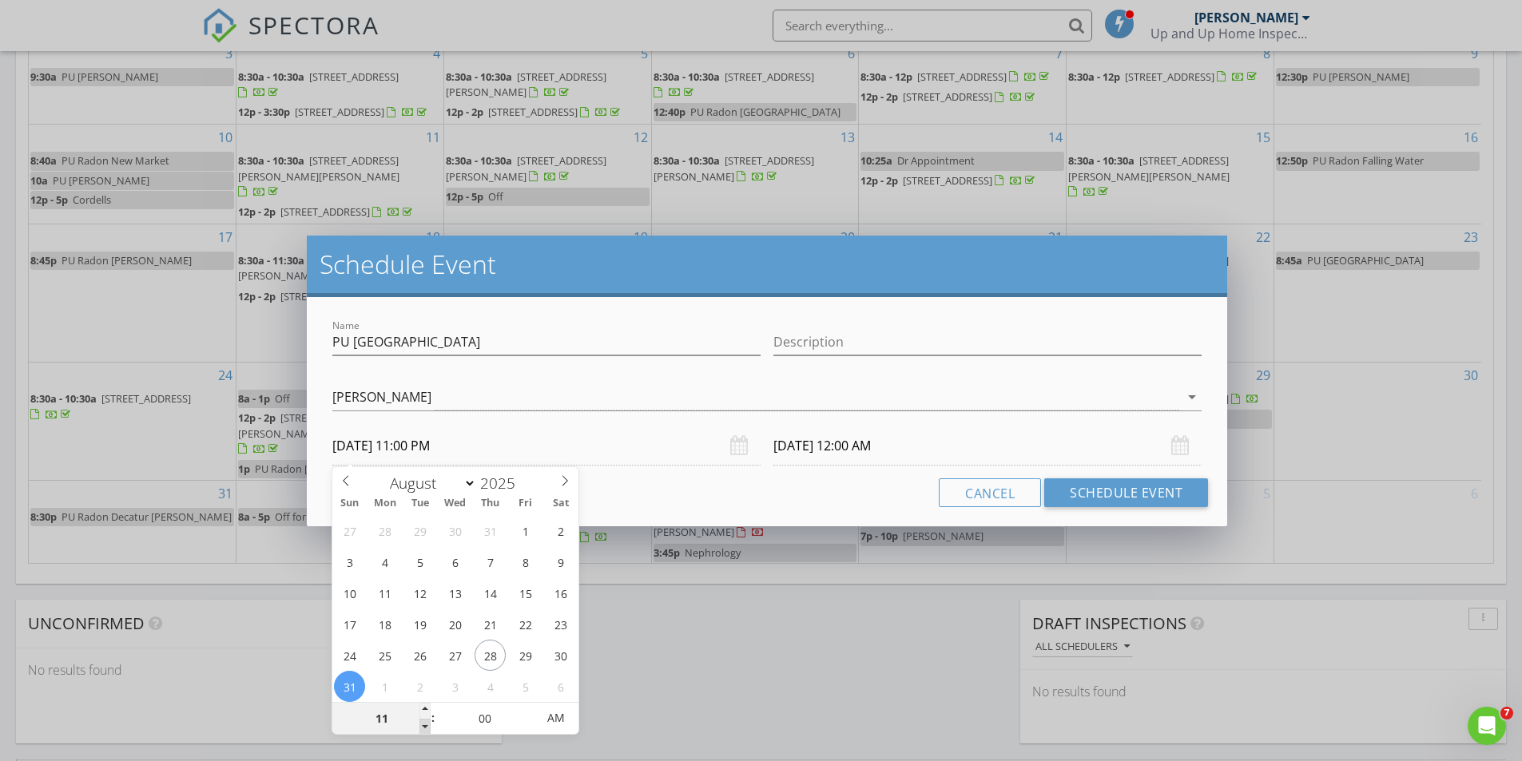
click at [423, 722] on span at bounding box center [424, 727] width 11 height 16
type input "09/01/2025 11:00 PM"
type input "10"
type input "08/31/2025 10:00 PM"
click at [423, 722] on span at bounding box center [424, 727] width 11 height 16
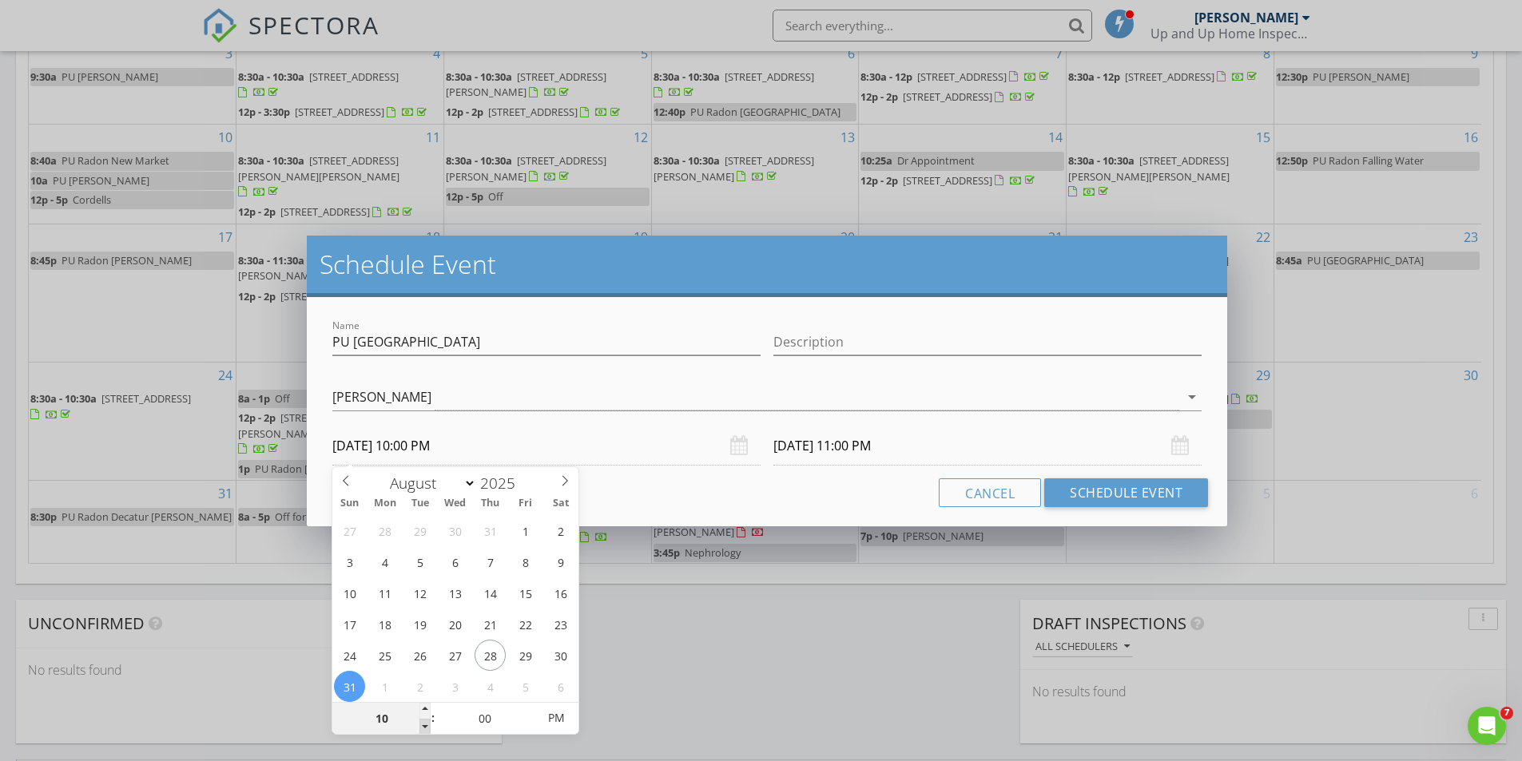
type input "09"
type input "08/31/2025 9:00 PM"
click at [423, 722] on span at bounding box center [424, 727] width 11 height 16
type input "09/01/2025 9:00 PM"
type input "08"
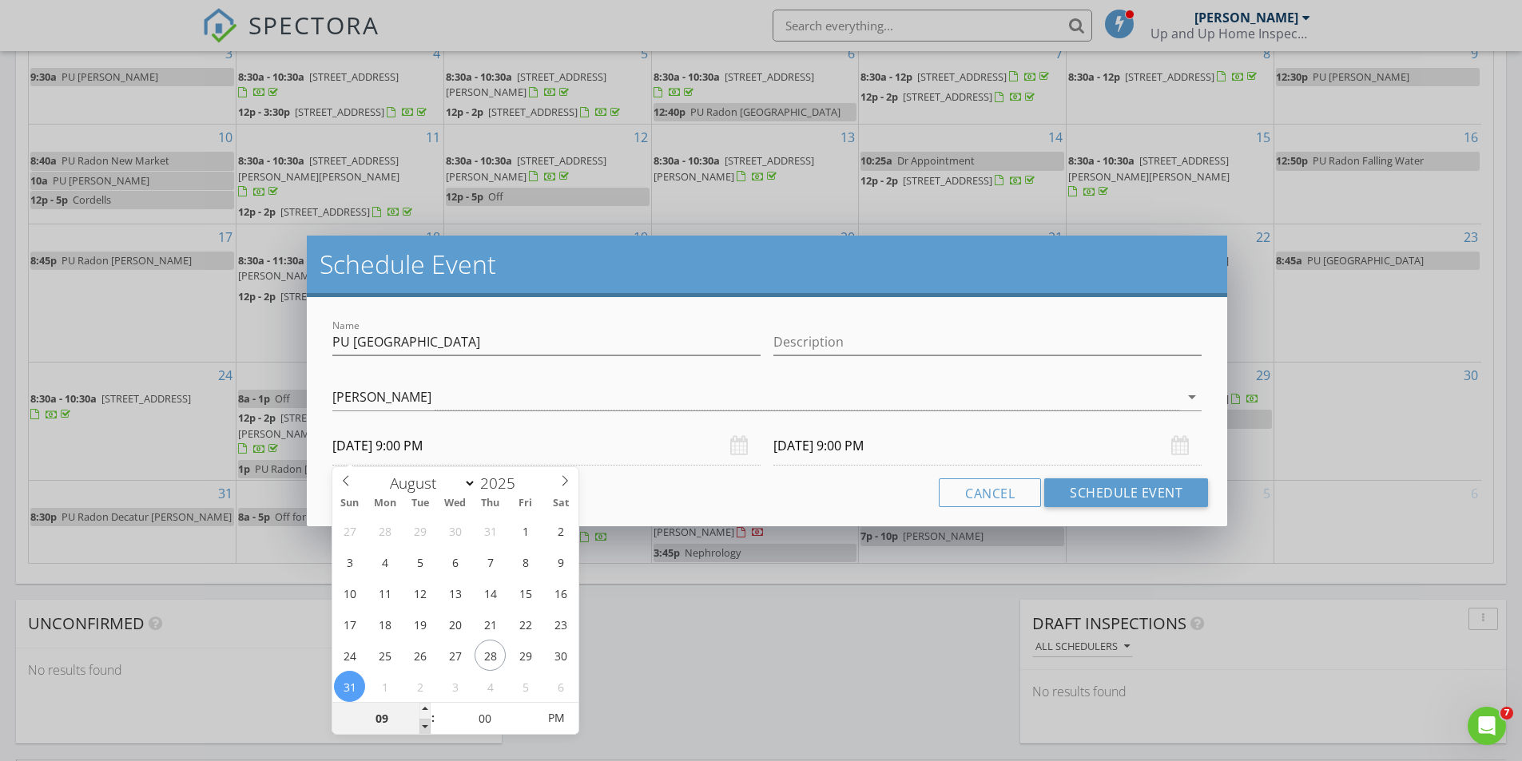
type input "08/31/2025 8:00 PM"
click at [423, 722] on span at bounding box center [424, 727] width 11 height 16
type input "09/01/2025 8:00 PM"
type input "05"
type input "08/31/2025 8:05 PM"
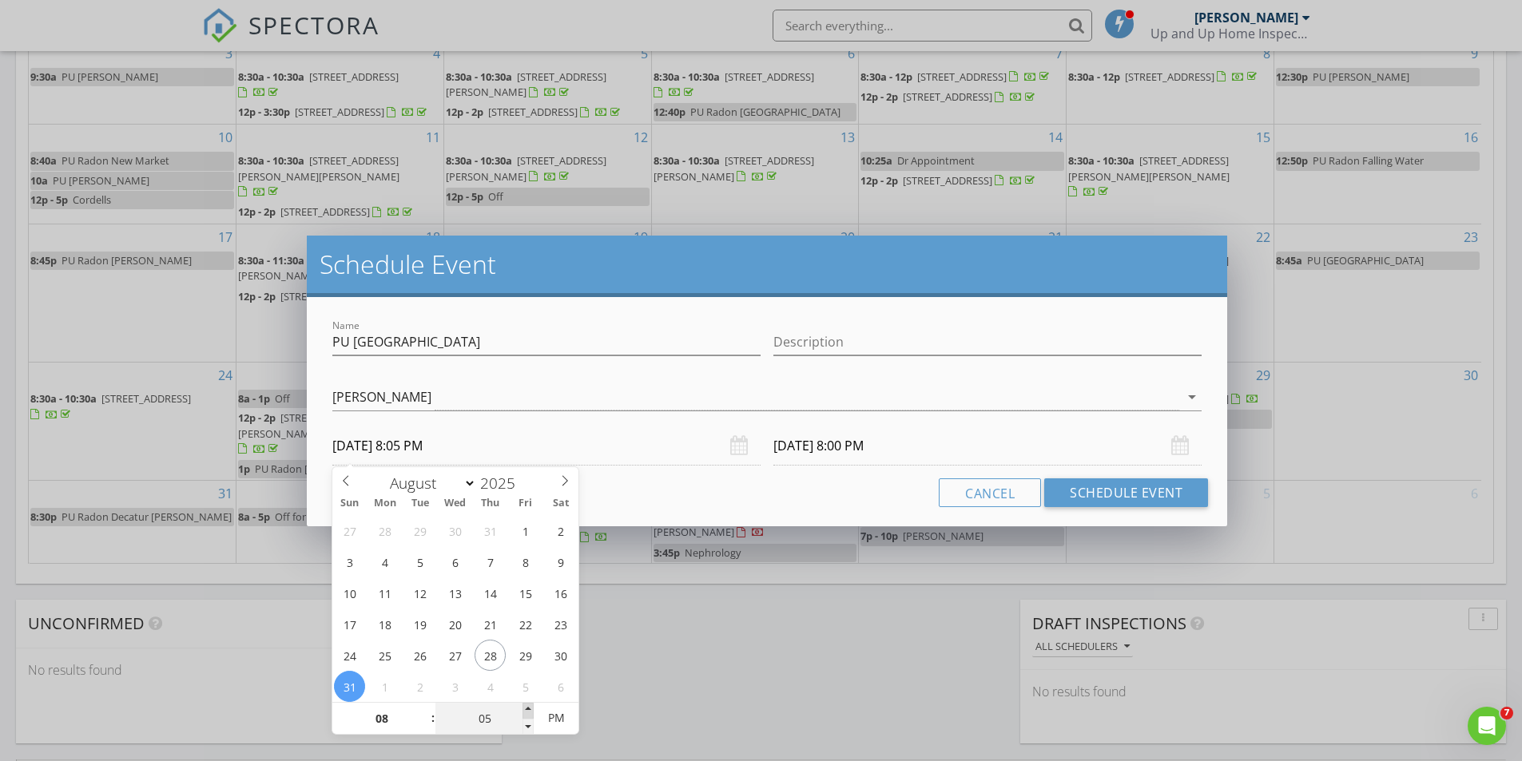
click at [525, 708] on span at bounding box center [527, 711] width 11 height 16
type input "10"
type input "08/31/2025 8:10 PM"
click at [525, 708] on span at bounding box center [527, 711] width 11 height 16
type input "15"
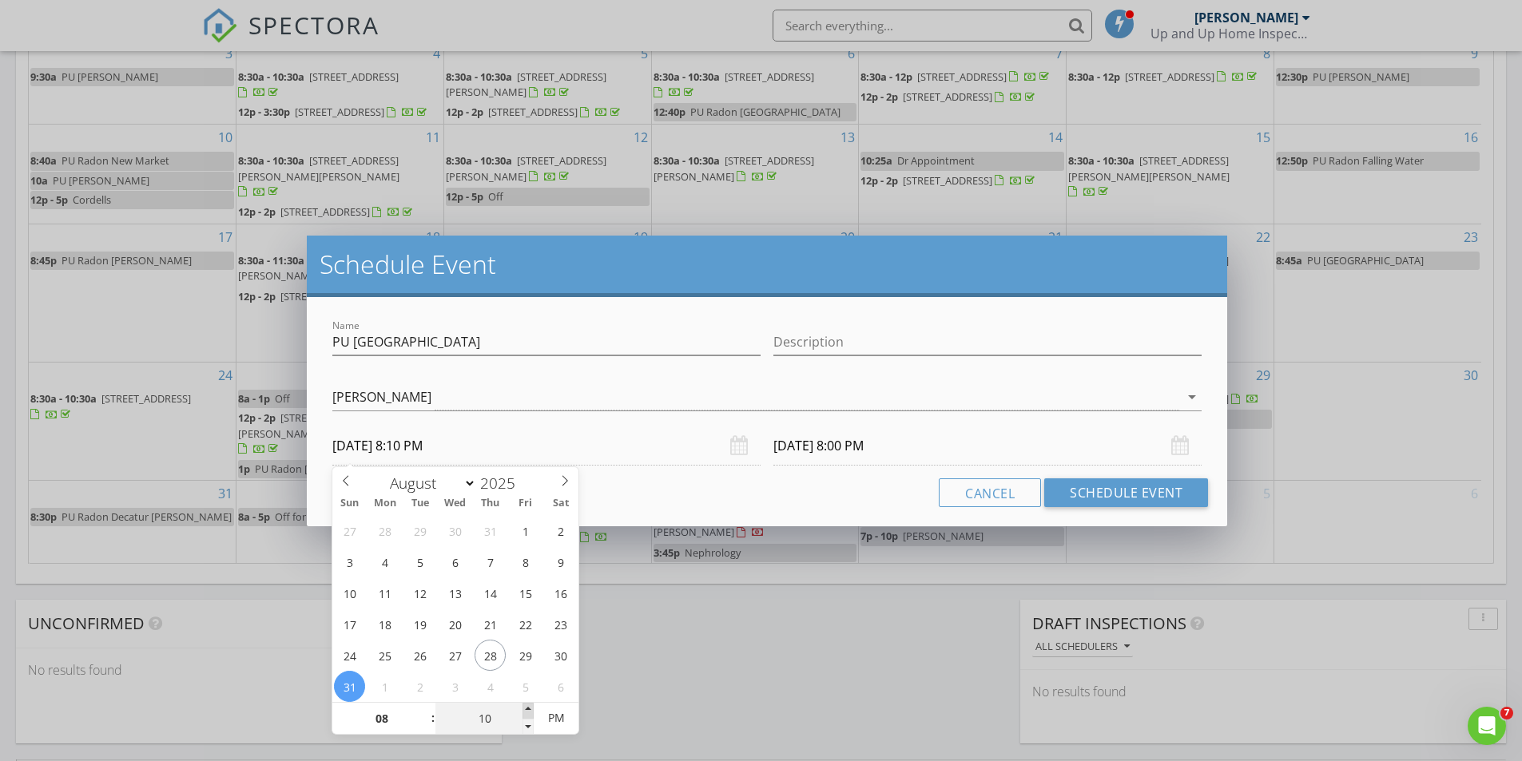
type input "08/31/2025 8:15 PM"
click at [525, 708] on span at bounding box center [527, 711] width 11 height 16
type input "20"
type input "08/31/2025 8:20 PM"
click at [525, 708] on span at bounding box center [527, 711] width 11 height 16
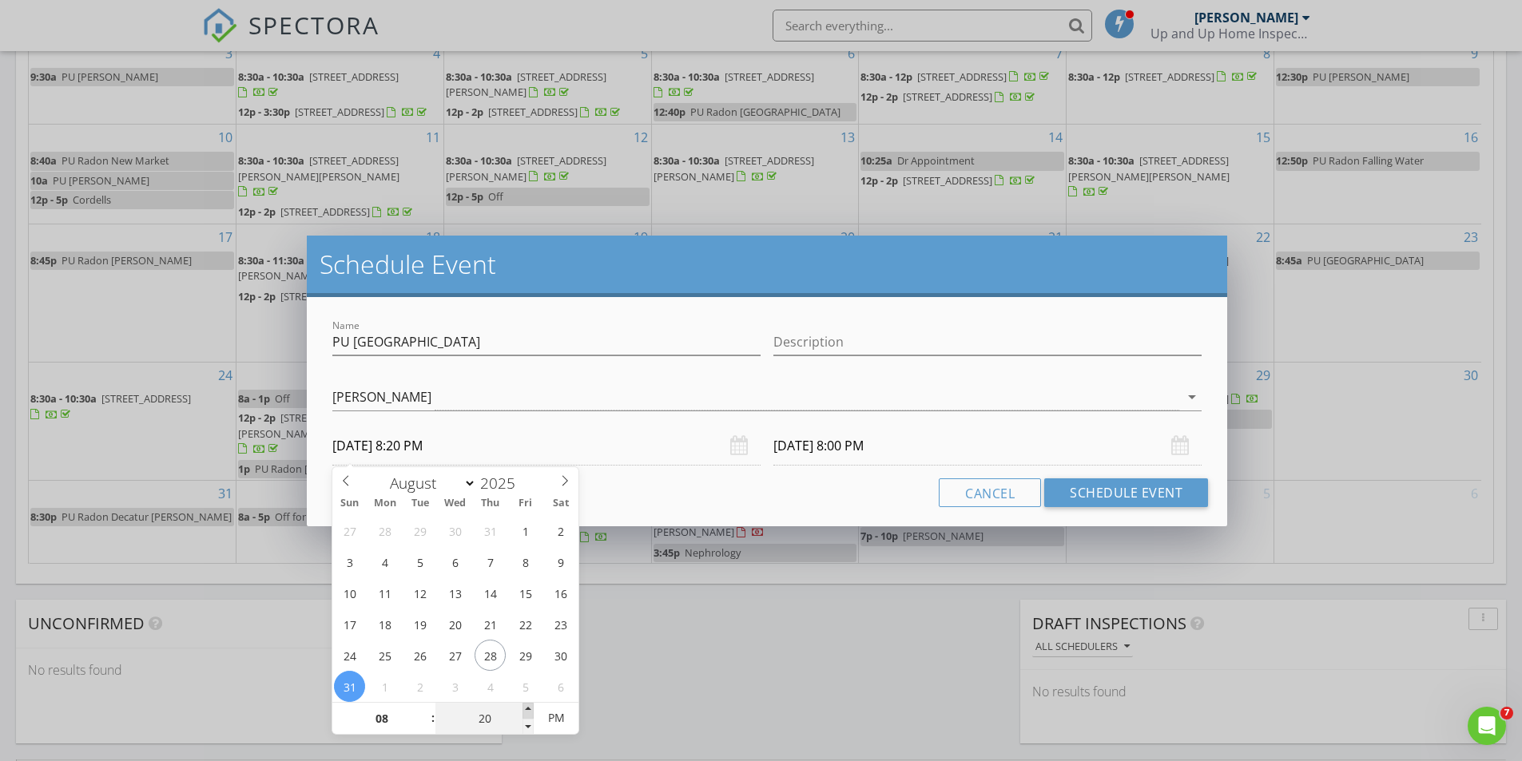
type input "25"
type input "08/31/2025 8:25 PM"
click at [525, 708] on span at bounding box center [527, 711] width 11 height 16
type input "25"
type input "09/01/2025 8:25 PM"
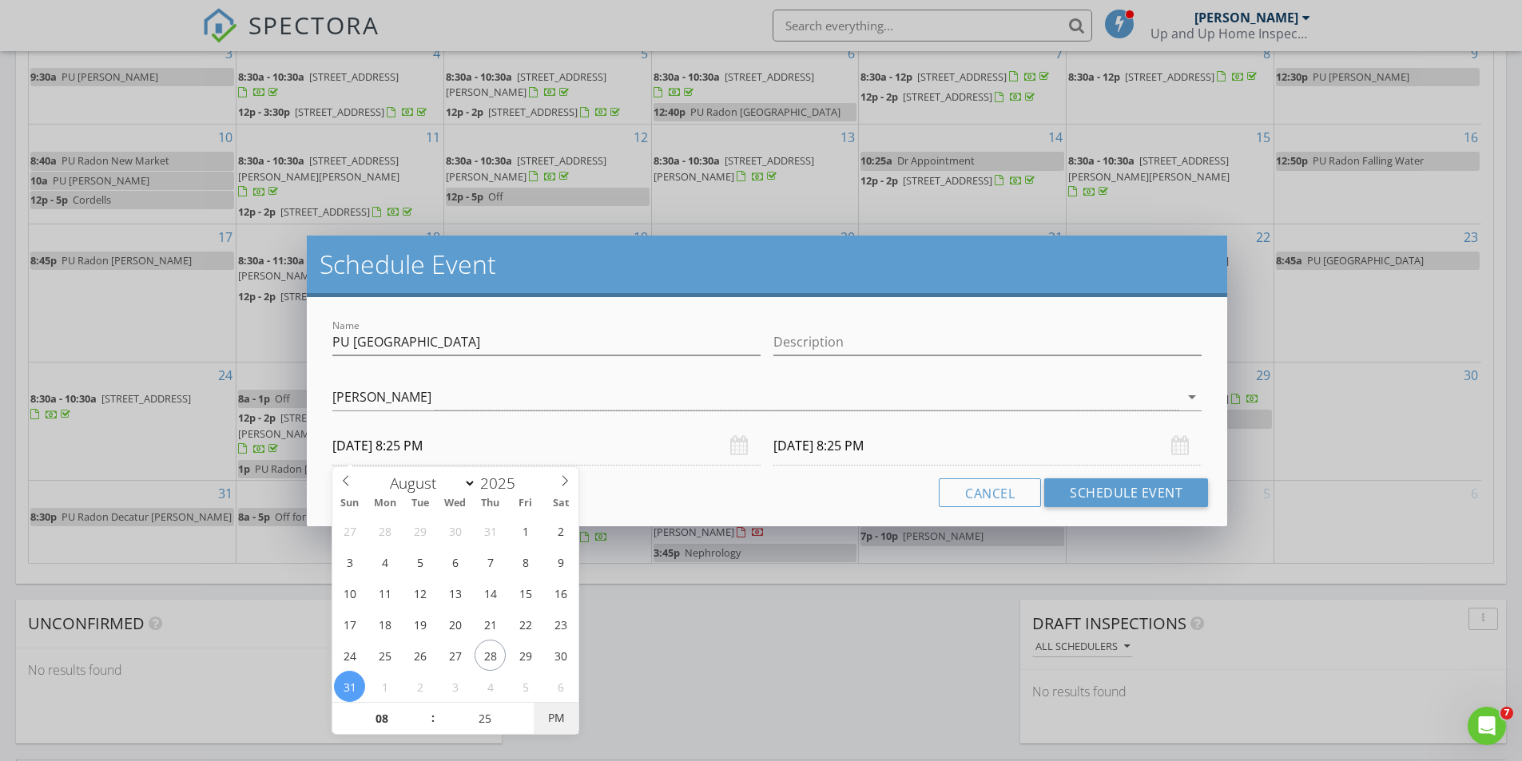
type input "08/31/2025 8:25 AM"
type input "09/01/2025 8:25 AM"
click at [566, 717] on span "AM" at bounding box center [556, 718] width 44 height 32
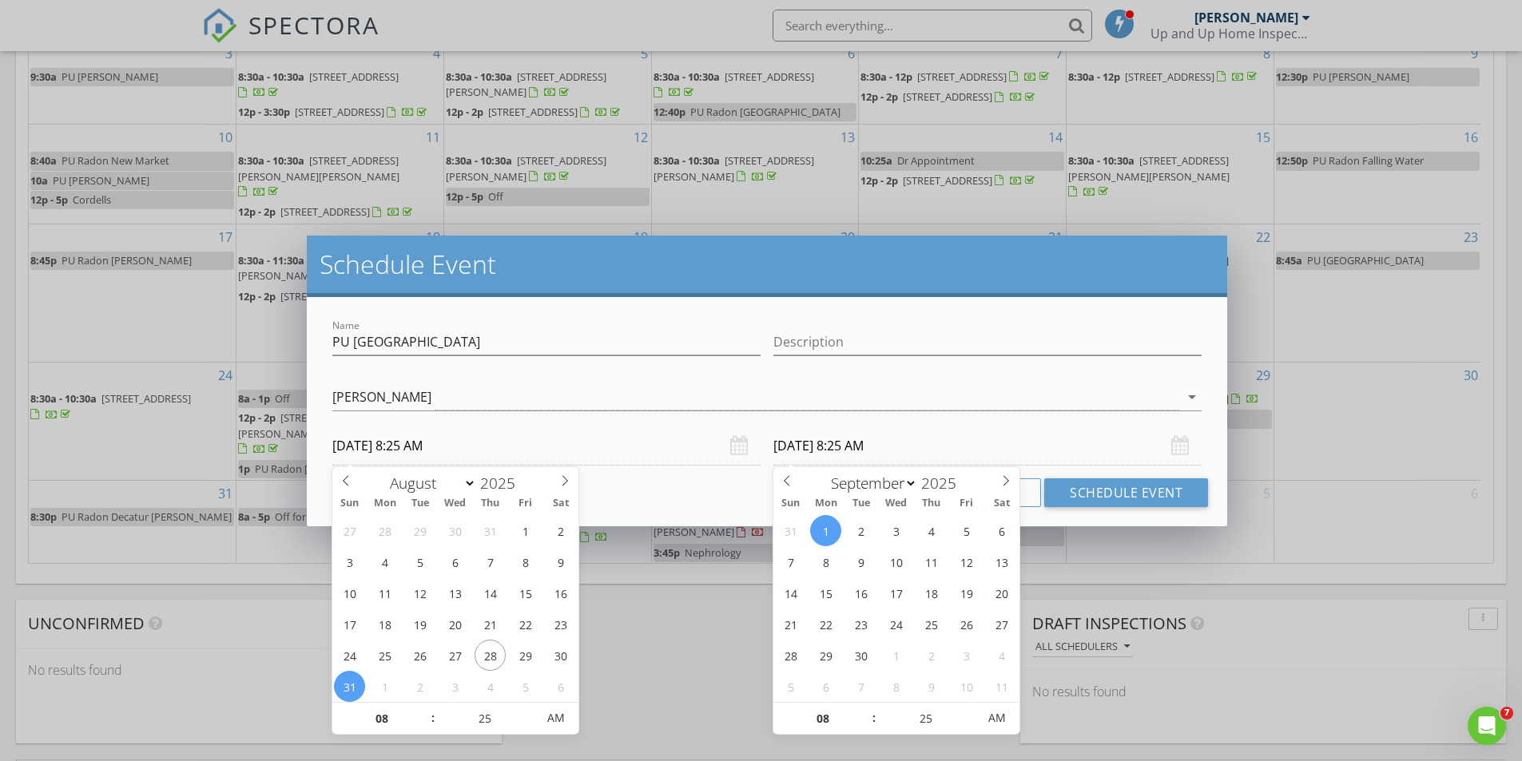
click at [883, 449] on input "09/01/2025 8:25 AM" at bounding box center [987, 446] width 428 height 39
select select "7"
type input "08/31/2025 8:25 AM"
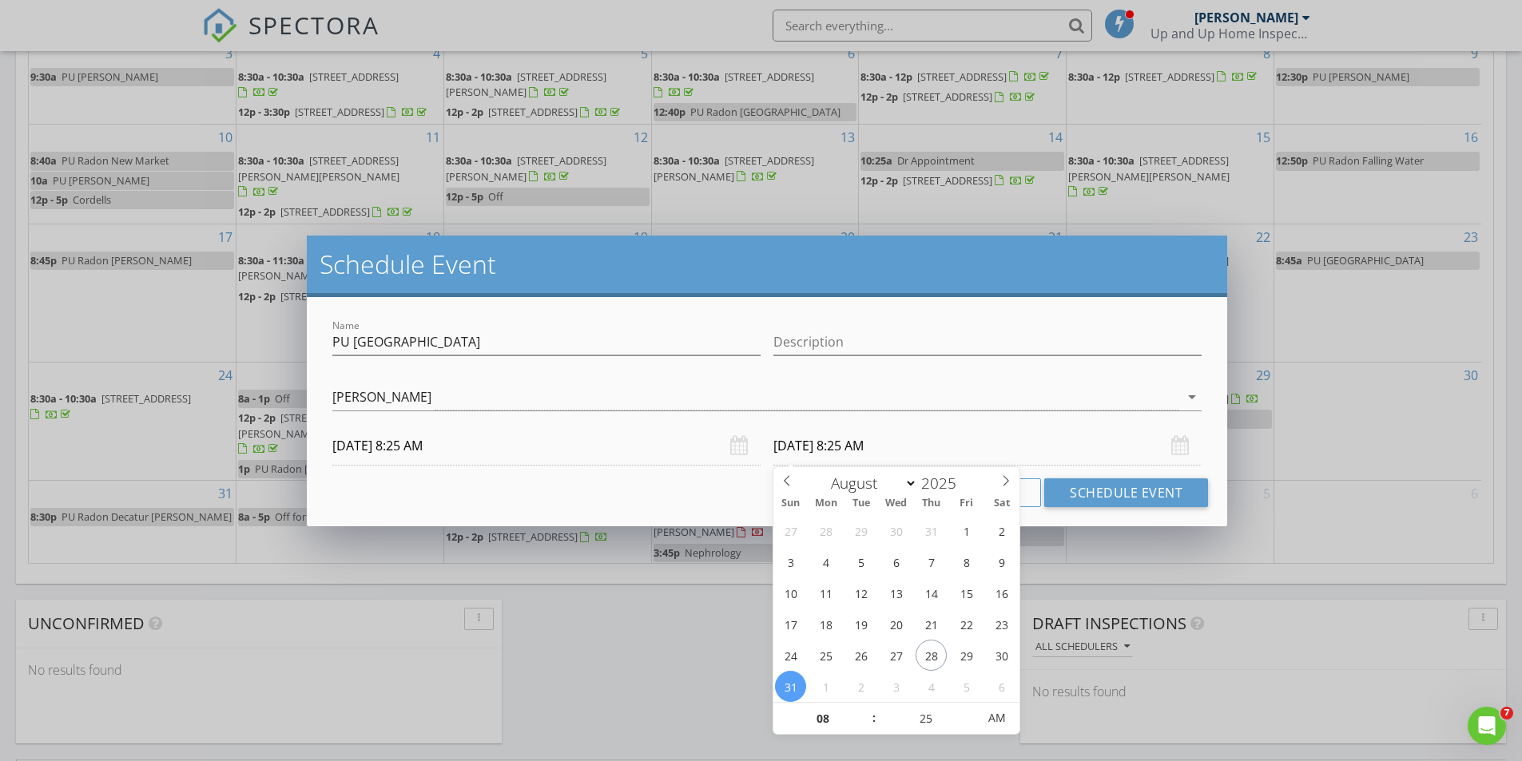
click at [728, 493] on div "Cancel Schedule Event" at bounding box center [767, 493] width 882 height 29
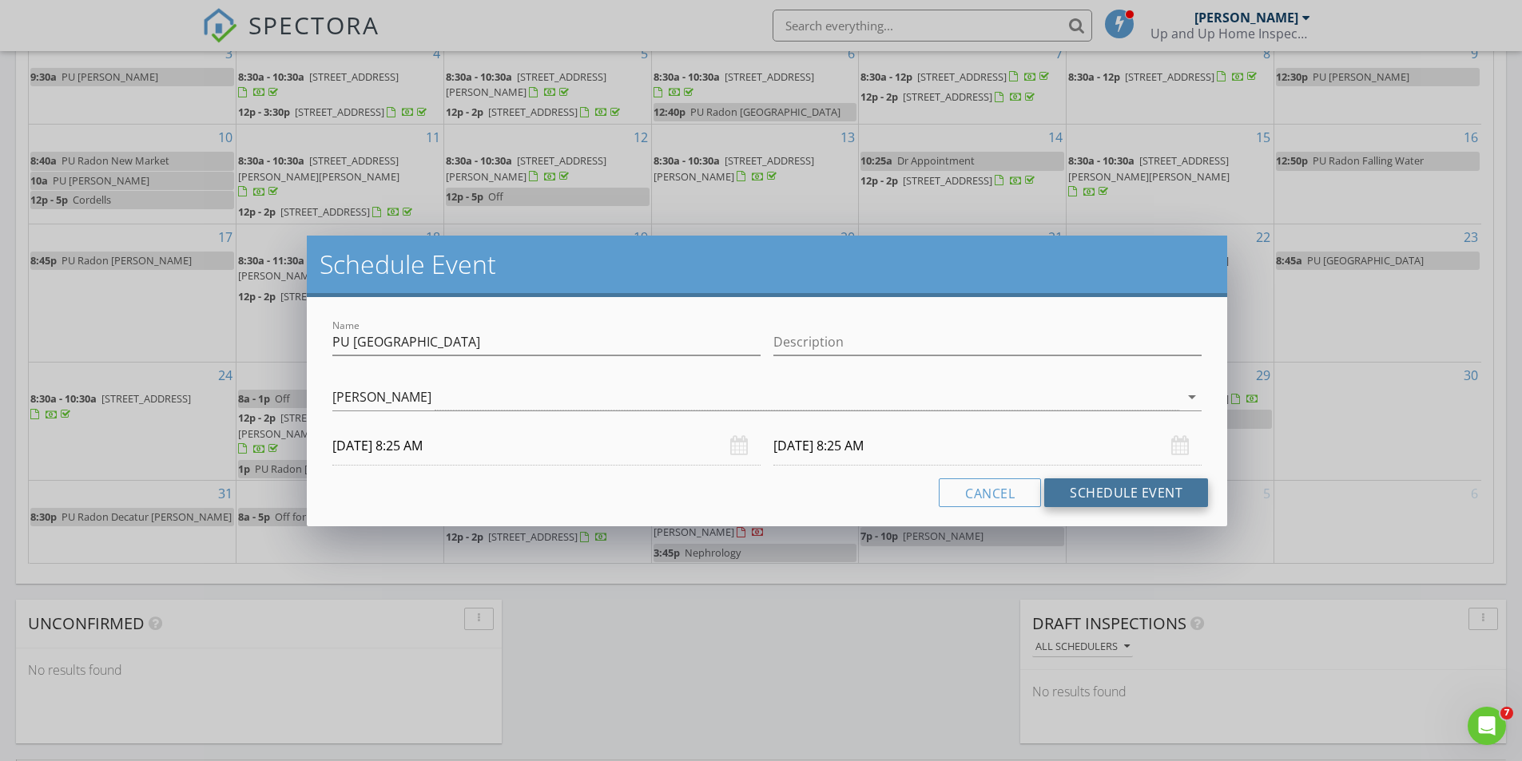
click at [1086, 487] on button "Schedule Event" at bounding box center [1126, 493] width 164 height 29
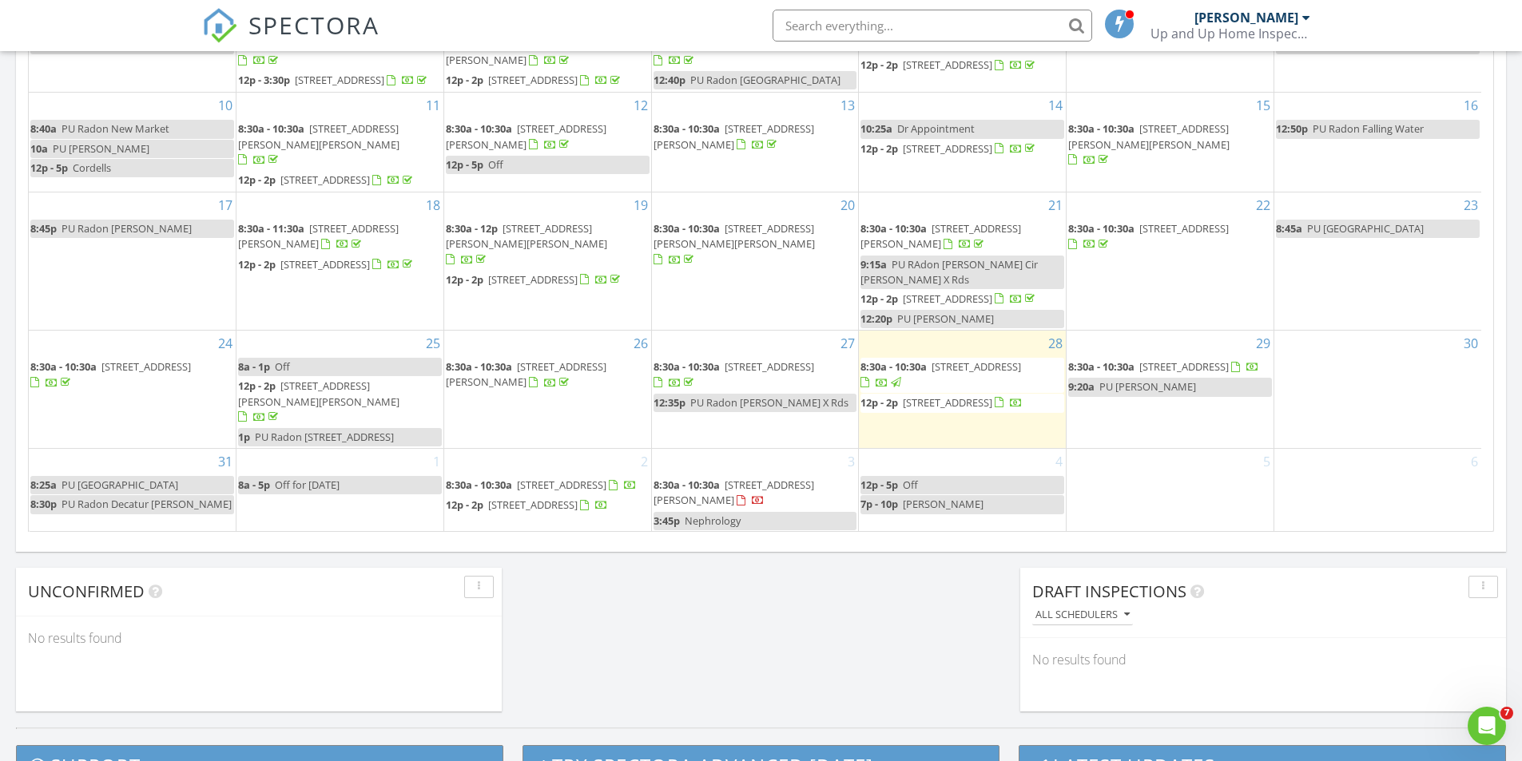
scroll to position [0, 0]
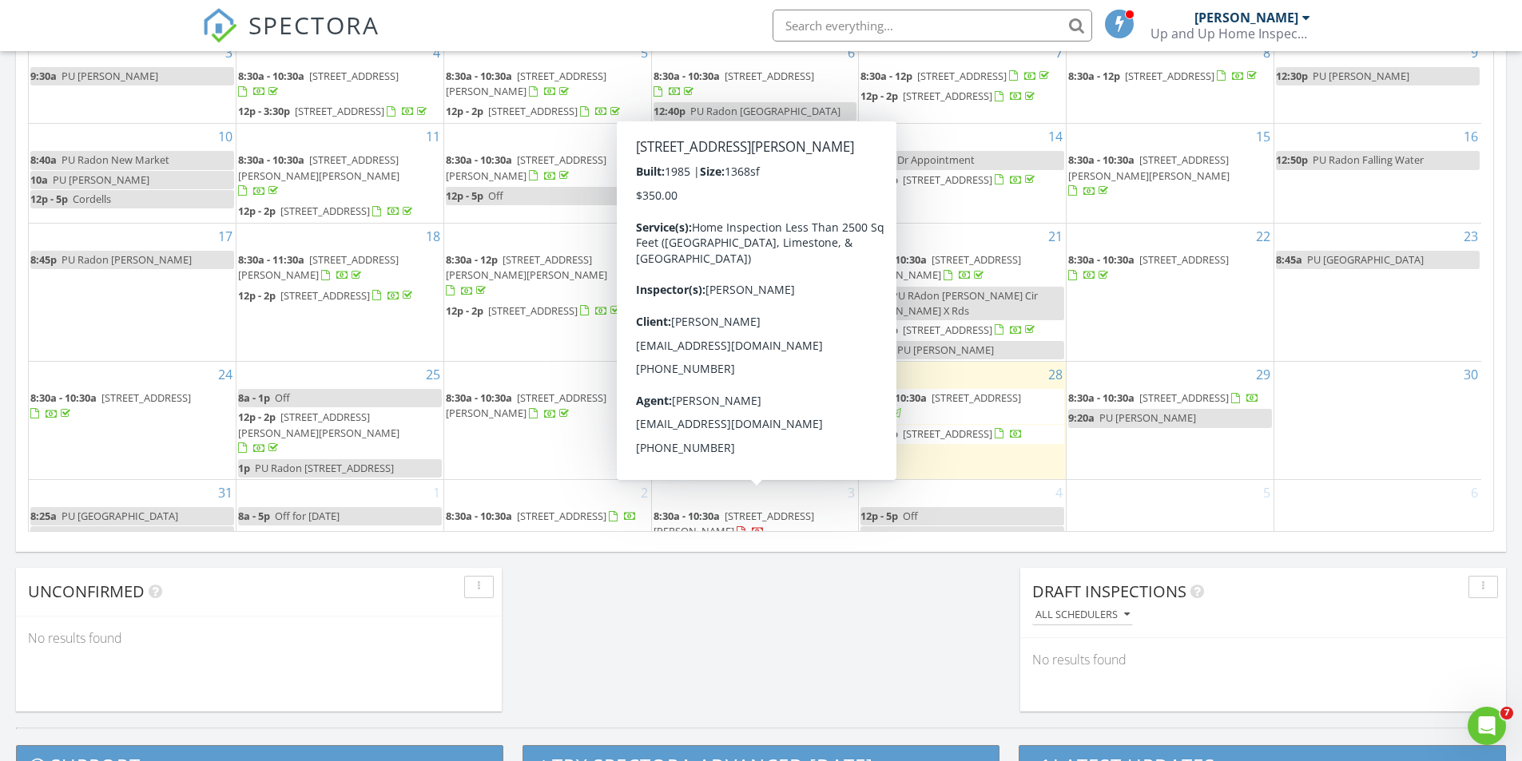
click at [920, 614] on div "Today Chris Bowman 8:30 am 96 Valley Way Cir SE, Huntsville, AL 35802 Chris Bow…" at bounding box center [761, 1] width 1522 height 1454
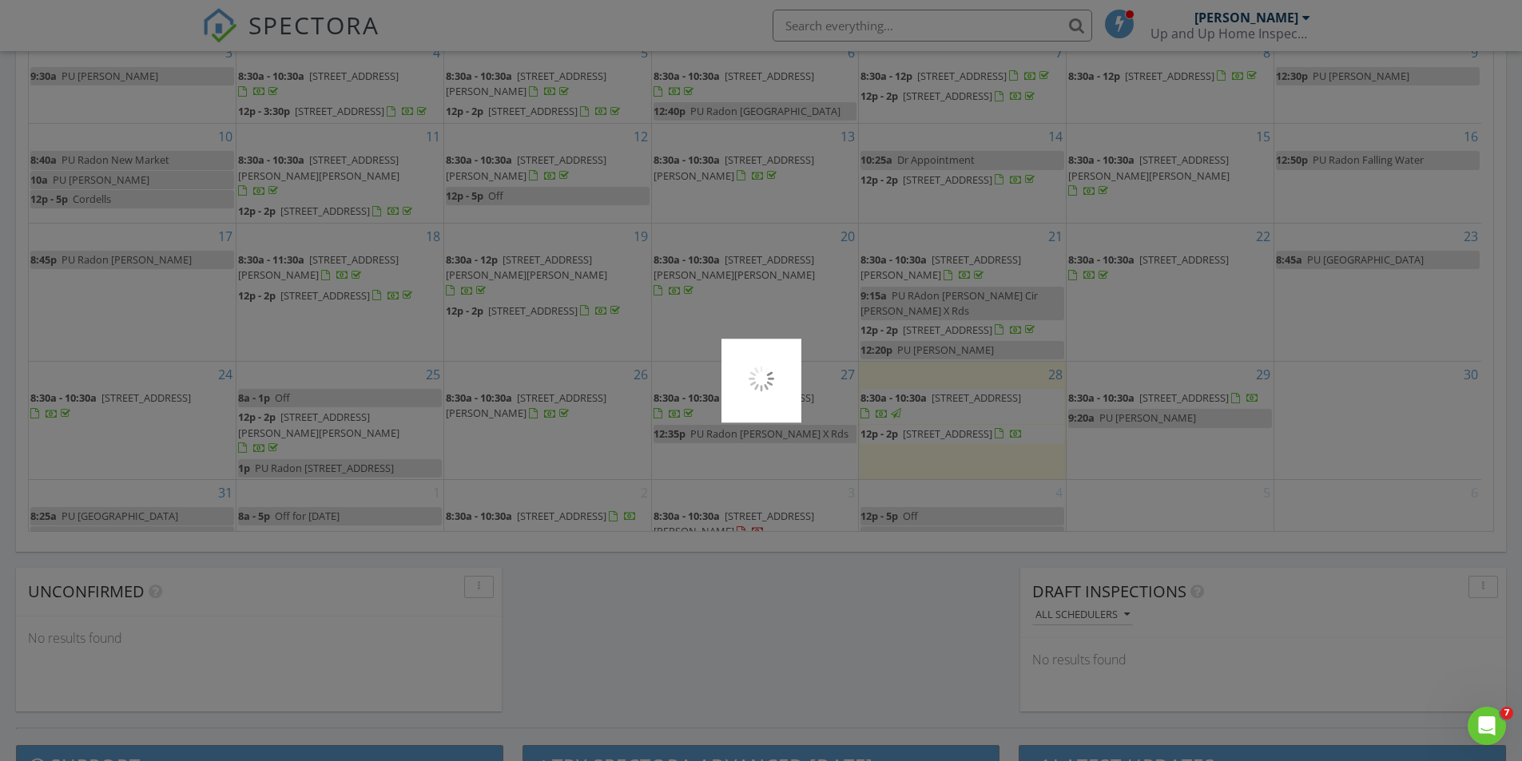
click at [962, 440] on div at bounding box center [761, 380] width 1522 height 761
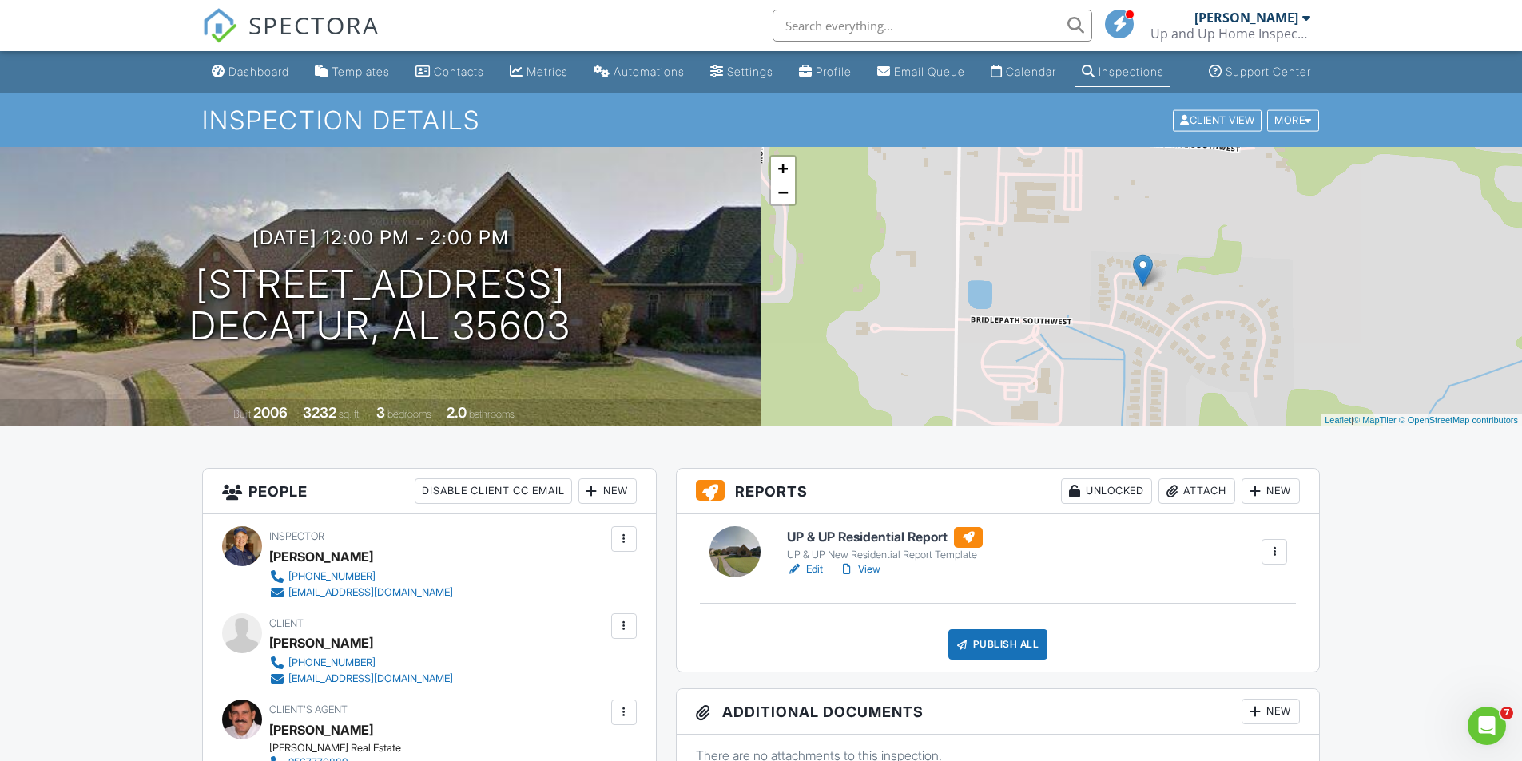
click at [808, 578] on link "Edit" at bounding box center [805, 570] width 36 height 16
